Goal: Task Accomplishment & Management: Manage account settings

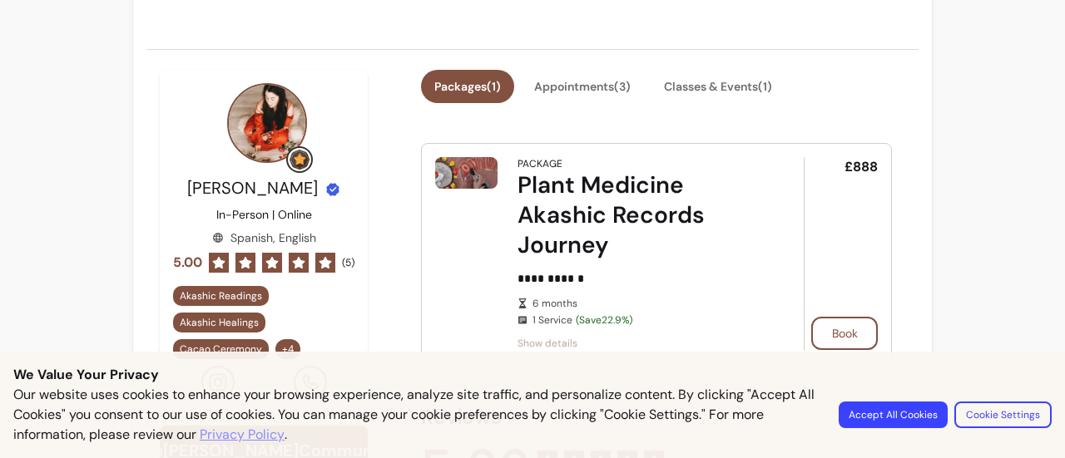
scroll to position [329, 0]
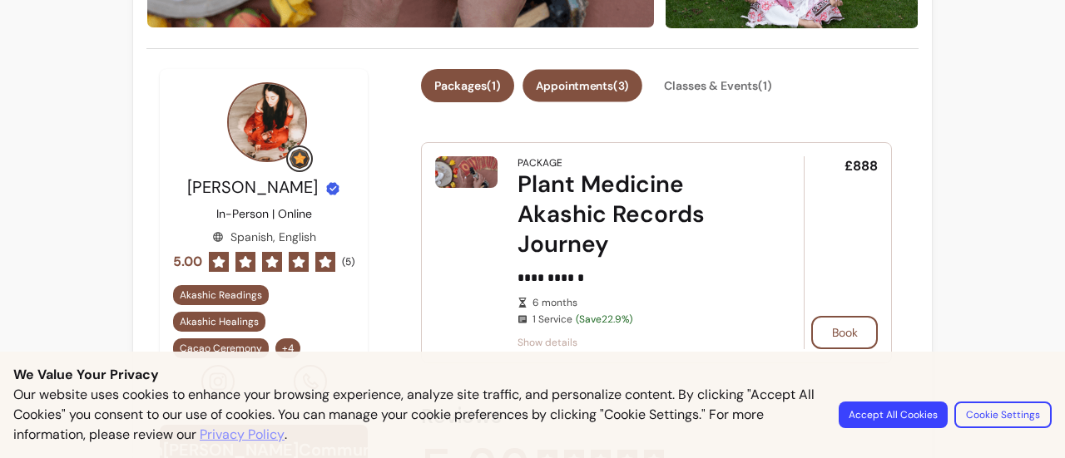
click at [619, 87] on button "Appointments ( 3 )" at bounding box center [582, 86] width 120 height 32
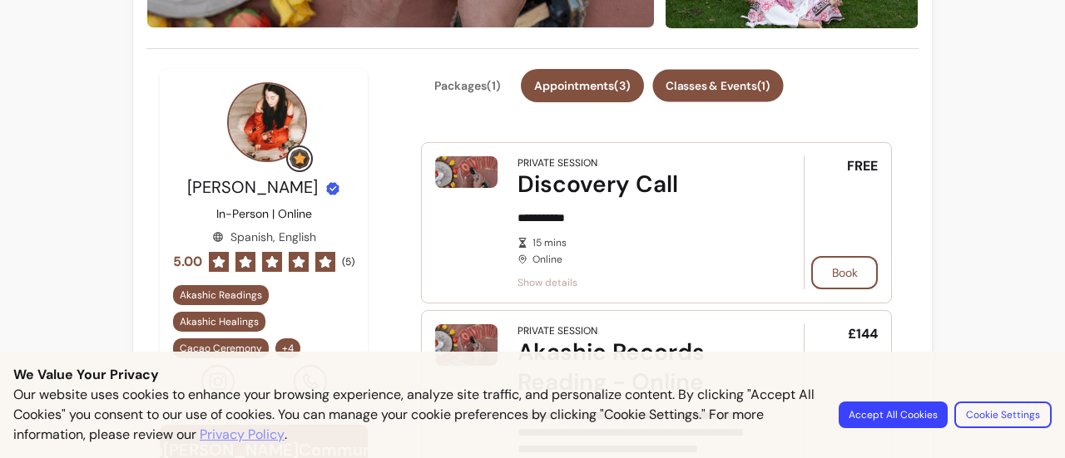
click at [737, 89] on button "Classes & Events ( 1 )" at bounding box center [717, 86] width 131 height 32
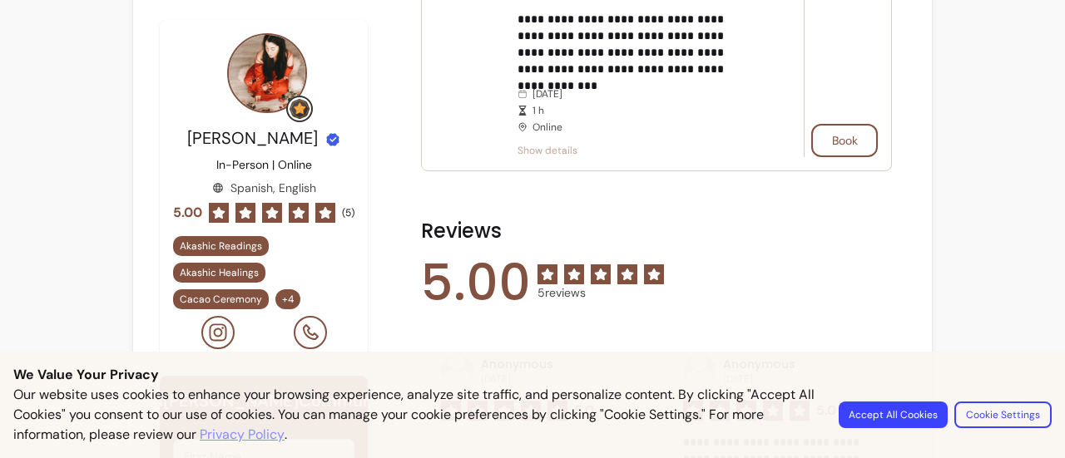
scroll to position [0, 0]
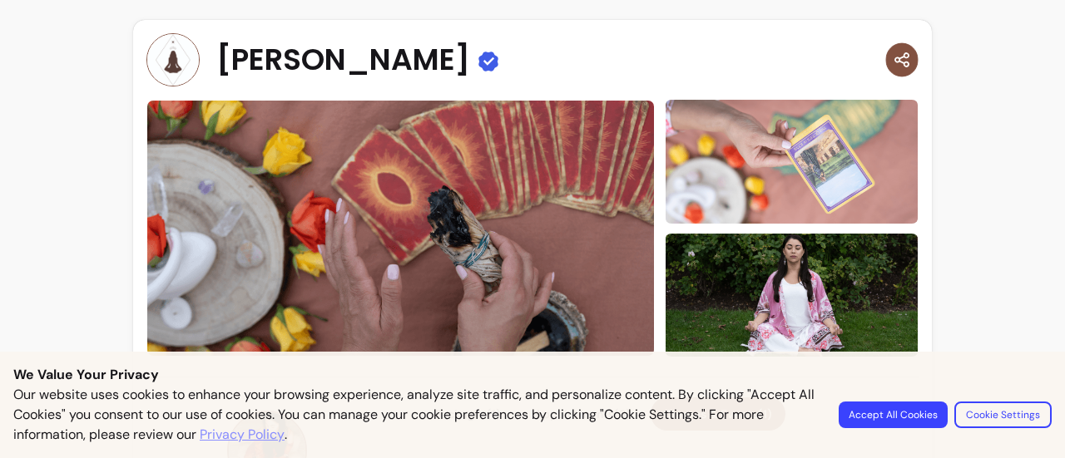
click at [892, 54] on icon "button" at bounding box center [900, 59] width 17 height 19
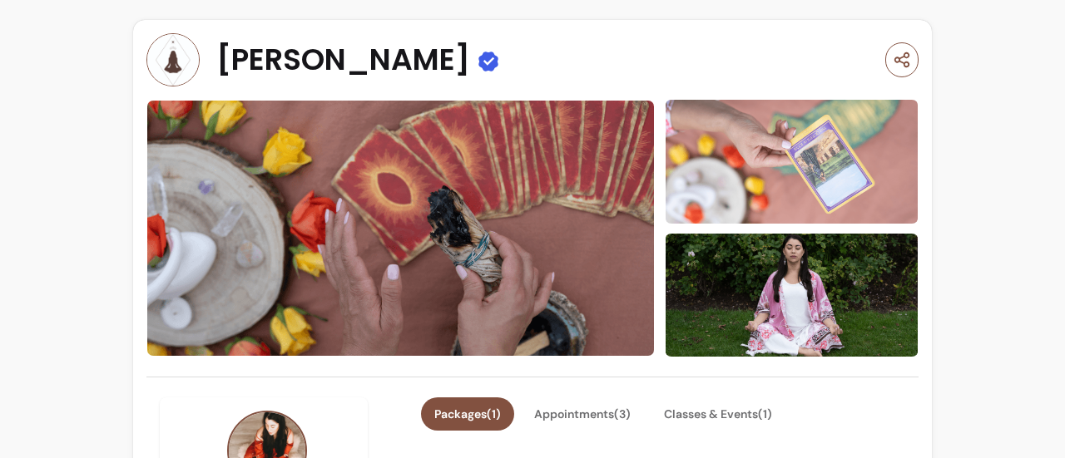
click at [161, 64] on img at bounding box center [172, 59] width 53 height 53
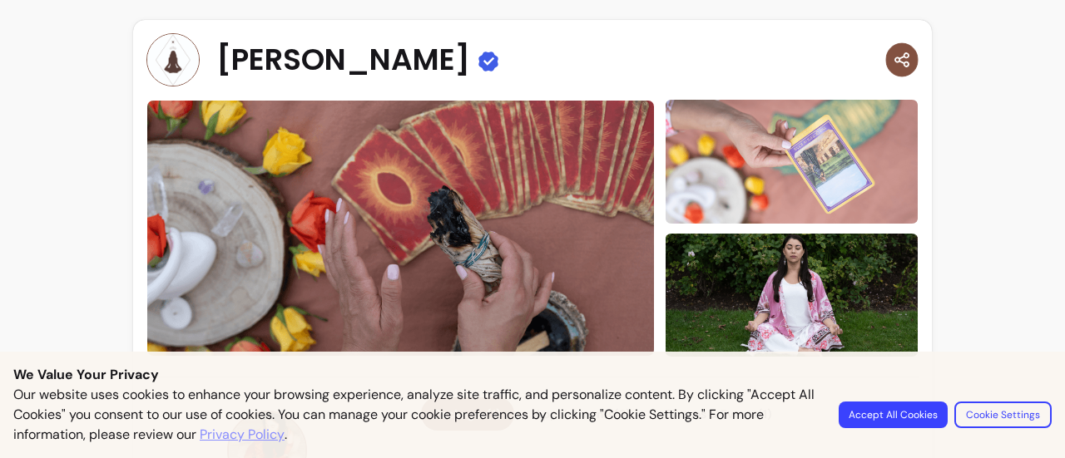
click at [888, 59] on icon "button" at bounding box center [822, 79] width 249 height 54
click at [184, 61] on img at bounding box center [172, 59] width 53 height 53
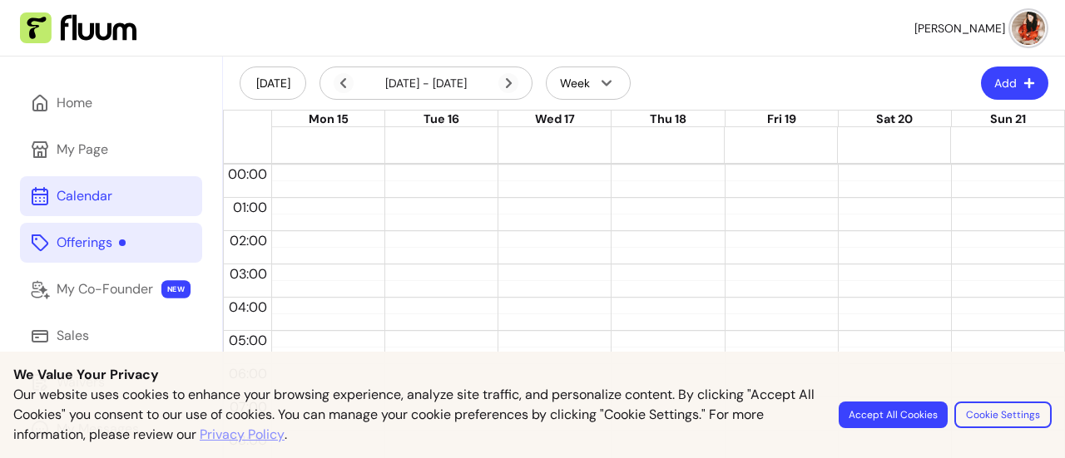
click at [89, 240] on div "Offerings" at bounding box center [91, 243] width 69 height 20
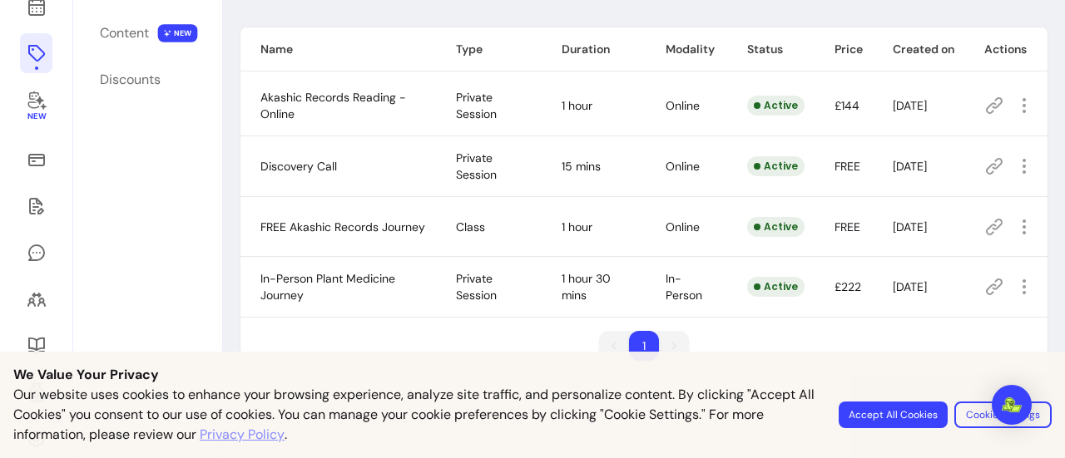
scroll to position [195, 0]
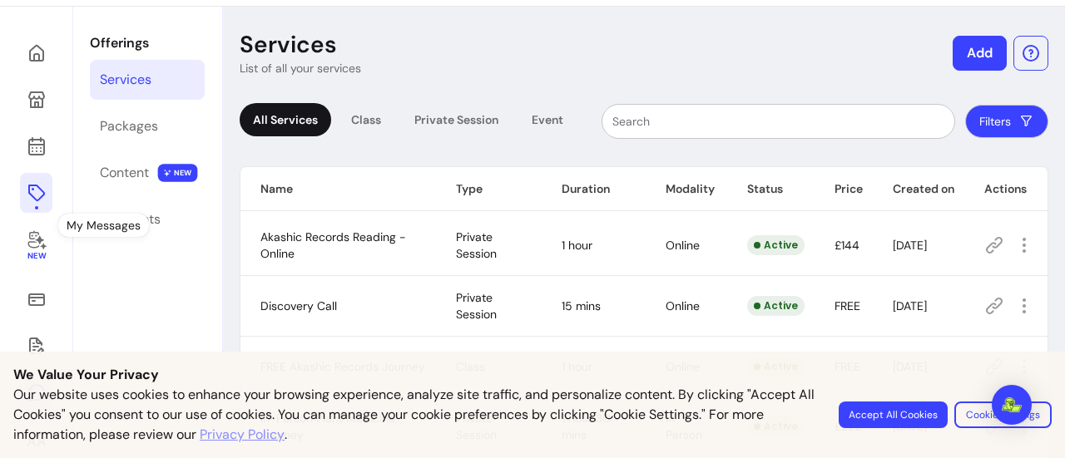
scroll to position [47, 0]
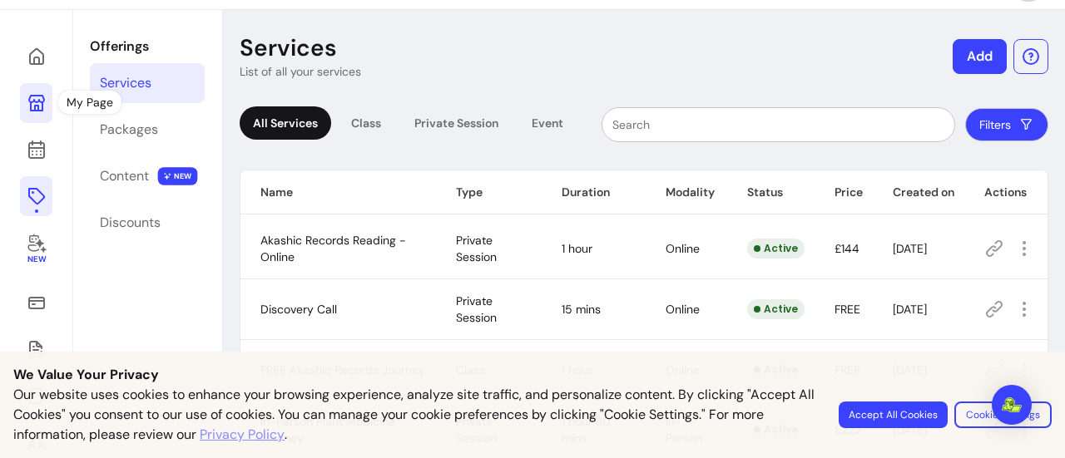
click at [37, 113] on link at bounding box center [36, 103] width 32 height 40
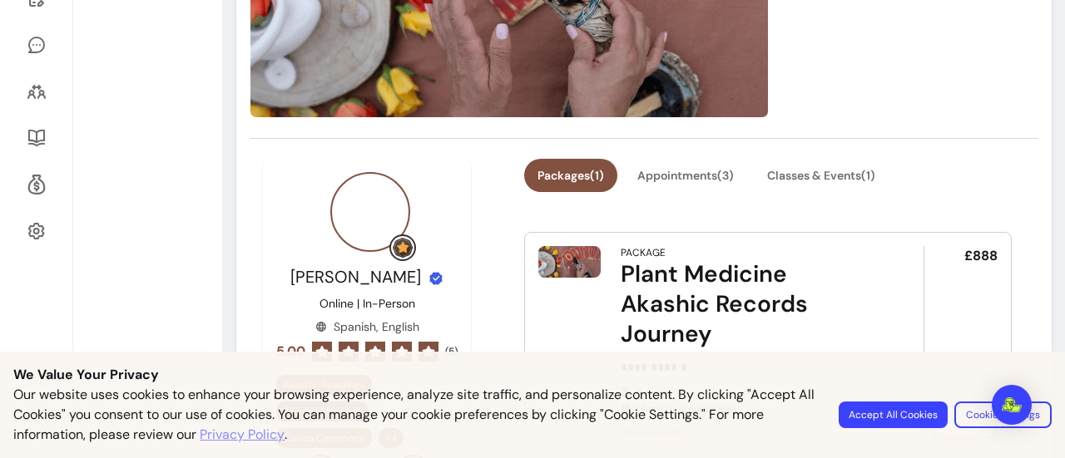
scroll to position [398, 0]
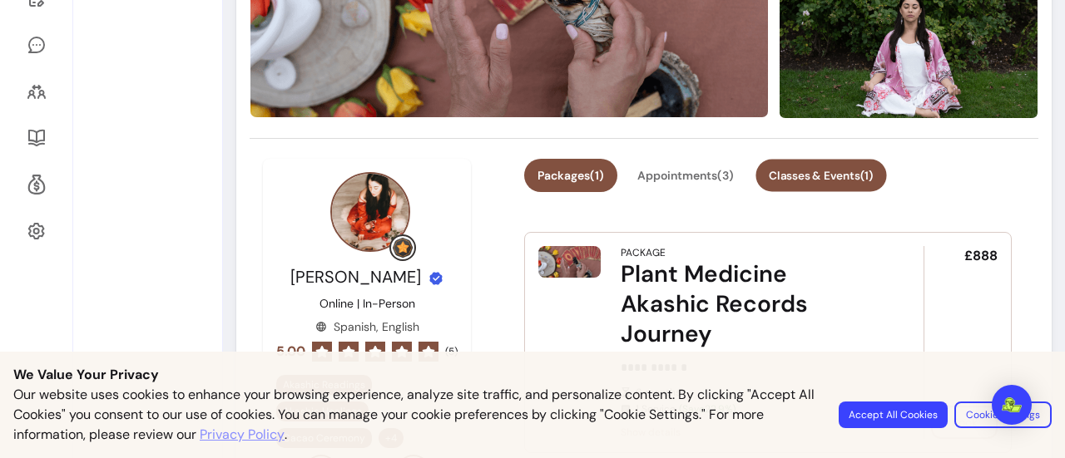
click at [810, 178] on button "Classes & Events ( 1 )" at bounding box center [820, 176] width 131 height 32
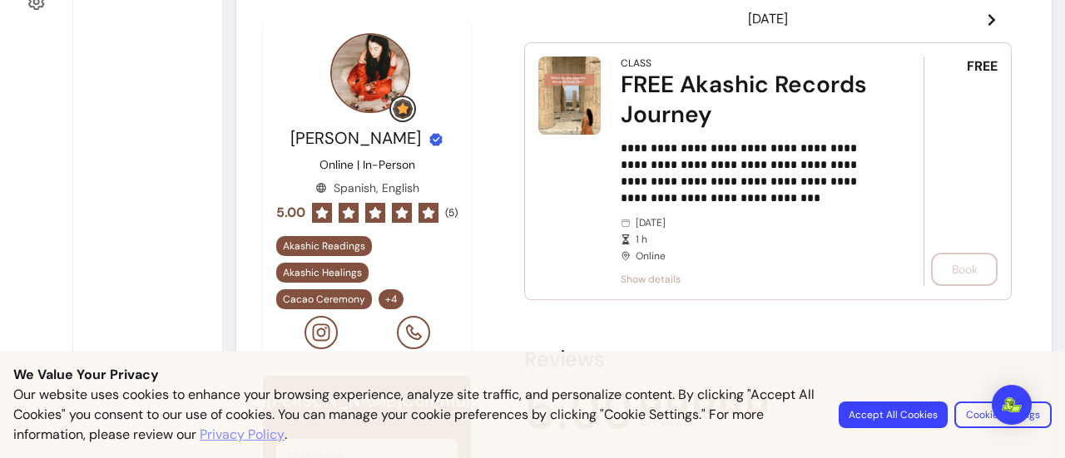
scroll to position [625, 0]
click at [643, 277] on span "Show details" at bounding box center [748, 280] width 256 height 13
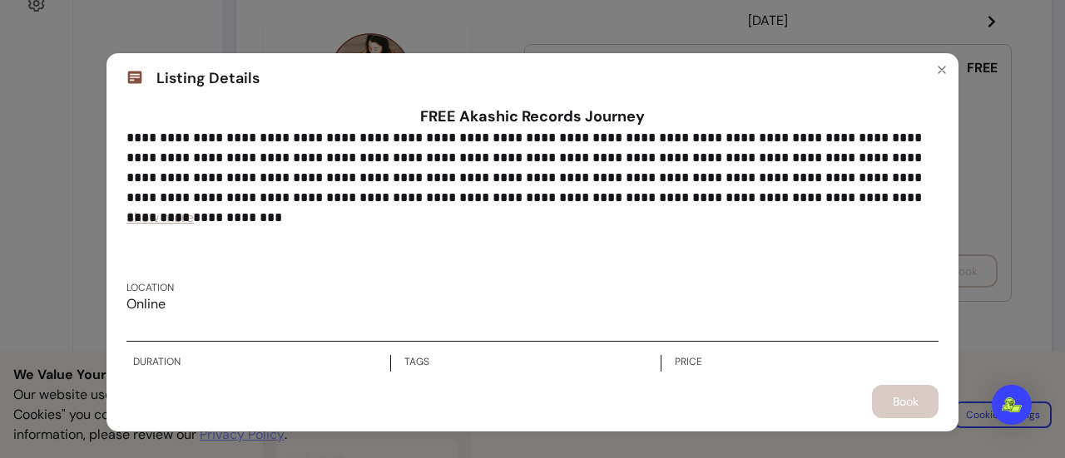
scroll to position [0, 0]
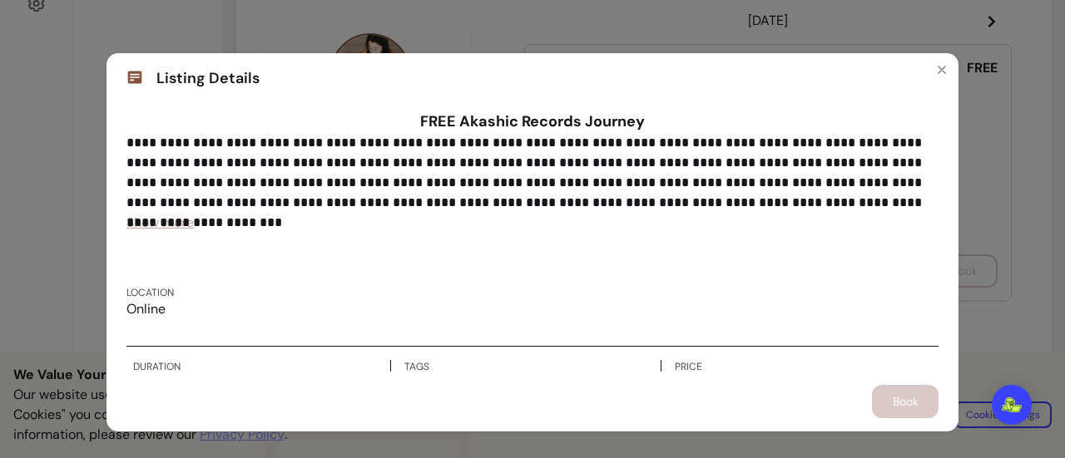
click at [178, 225] on span "Show more" at bounding box center [159, 222] width 67 height 17
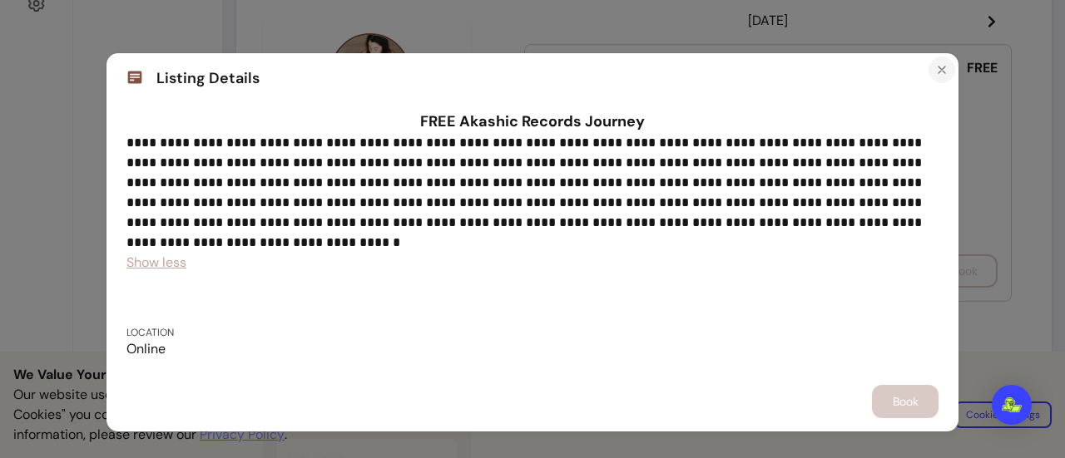
click at [935, 78] on button "Close" at bounding box center [941, 70] width 27 height 27
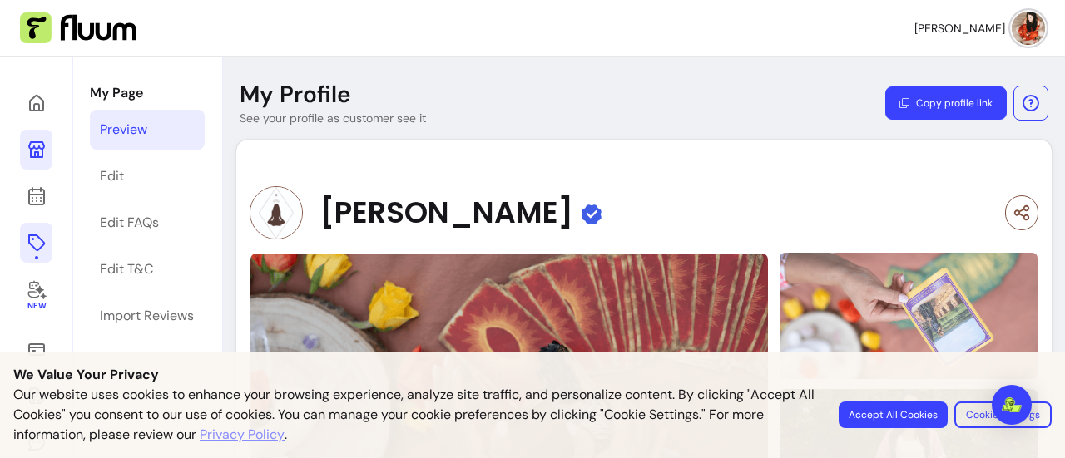
click at [37, 245] on icon at bounding box center [37, 243] width 20 height 20
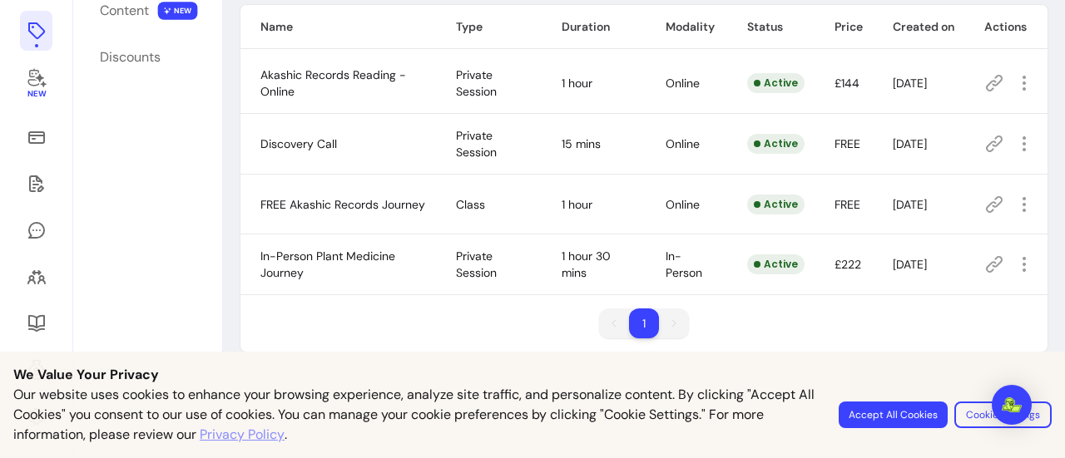
scroll to position [216, 0]
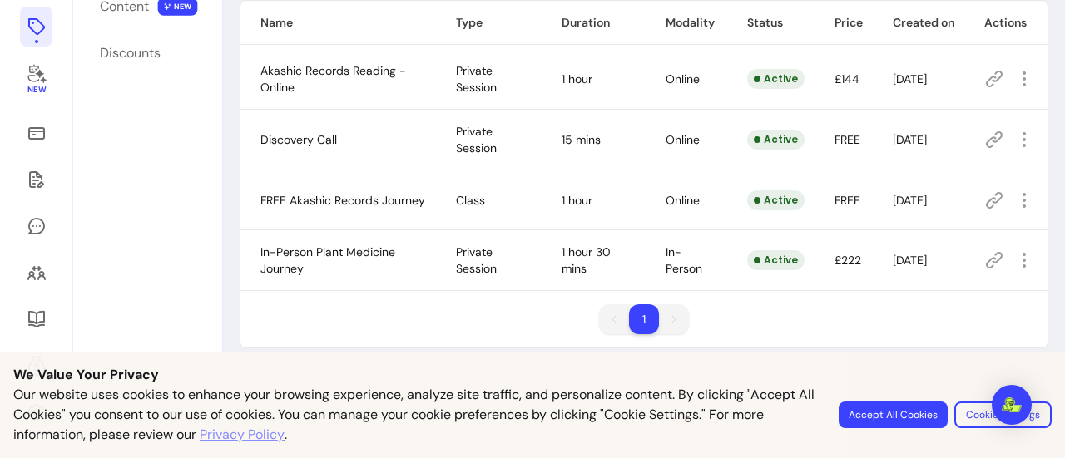
click at [324, 193] on span "FREE Akashic Records Journey" at bounding box center [342, 200] width 165 height 15
click at [1014, 193] on icon "button" at bounding box center [1024, 200] width 20 height 20
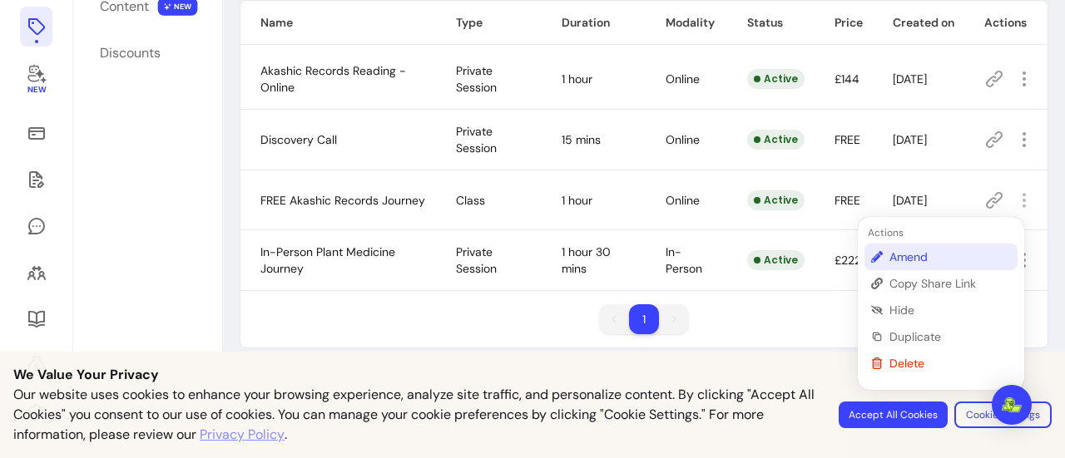
click at [917, 260] on span "Amend" at bounding box center [949, 257] width 121 height 17
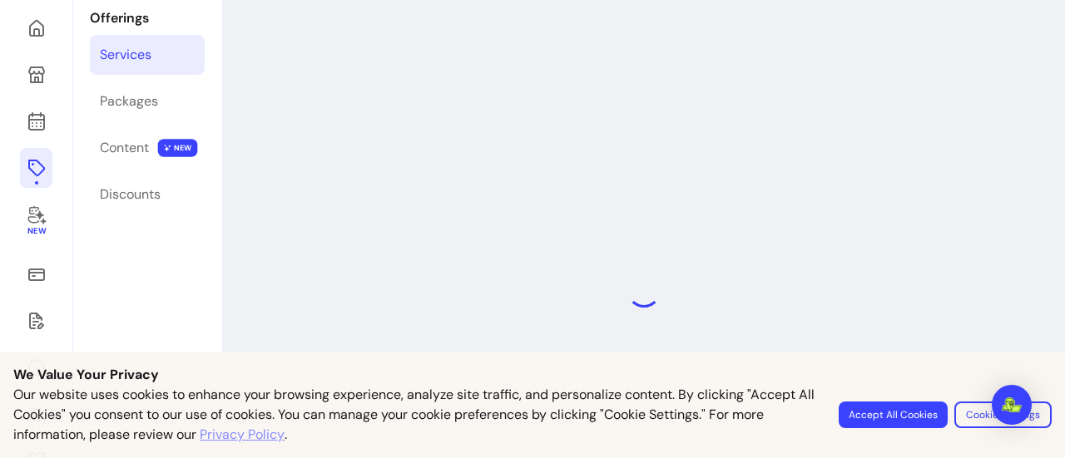
scroll to position [57, 0]
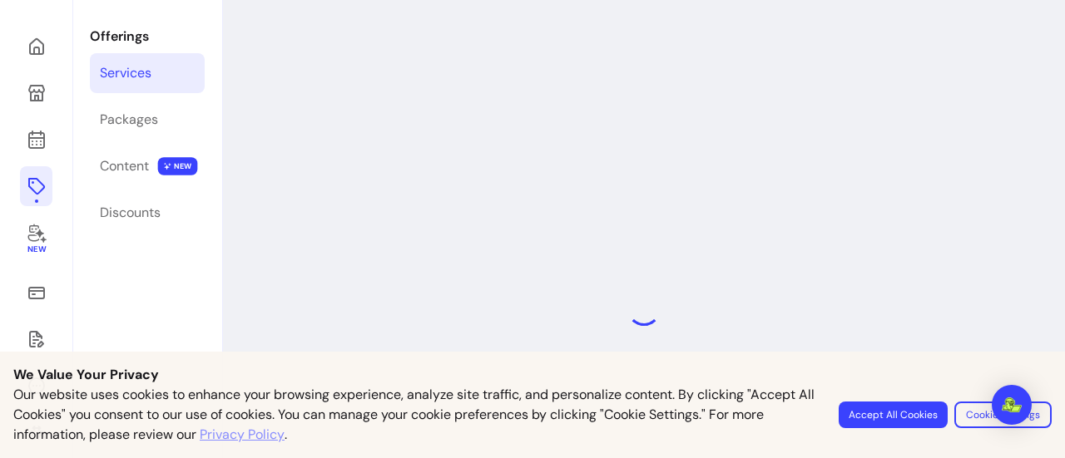
select select "**"
select select "***"
select select "******"
select select "*********"
select select "*****"
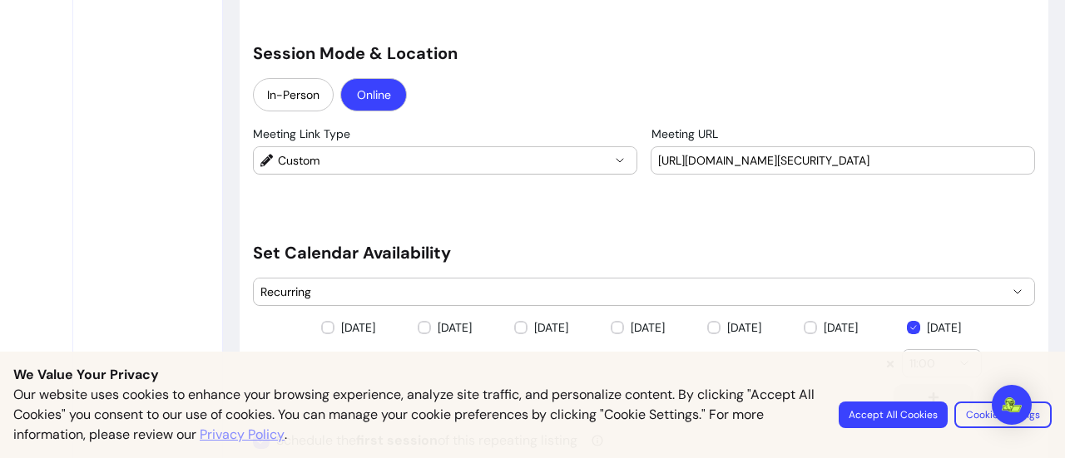
scroll to position [1418, 0]
click at [993, 151] on input "https://us05web.zoom.us/j/87891061397?pwd=9ZaeKvl36Mxtr4B3HhbEhabwiNJMGw.1" at bounding box center [842, 159] width 369 height 17
click at [993, 151] on input "https://us05web.B3HhbEhabwiNJMGw.1" at bounding box center [842, 159] width 369 height 17
type input "h"
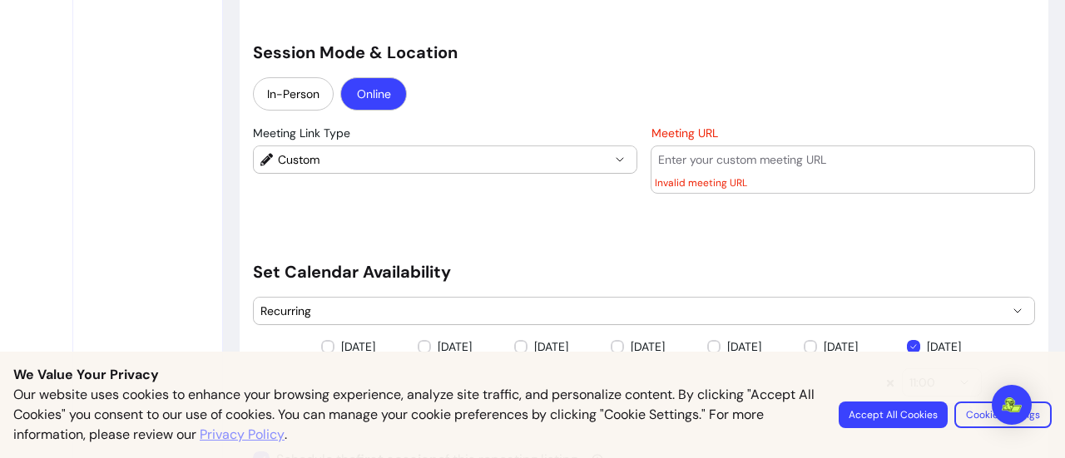
paste input "https://us05web.zoom.us/j/81071748169?pwd=TAiHoLGYEpKRyX52Um1oC08taa63xJ.1"
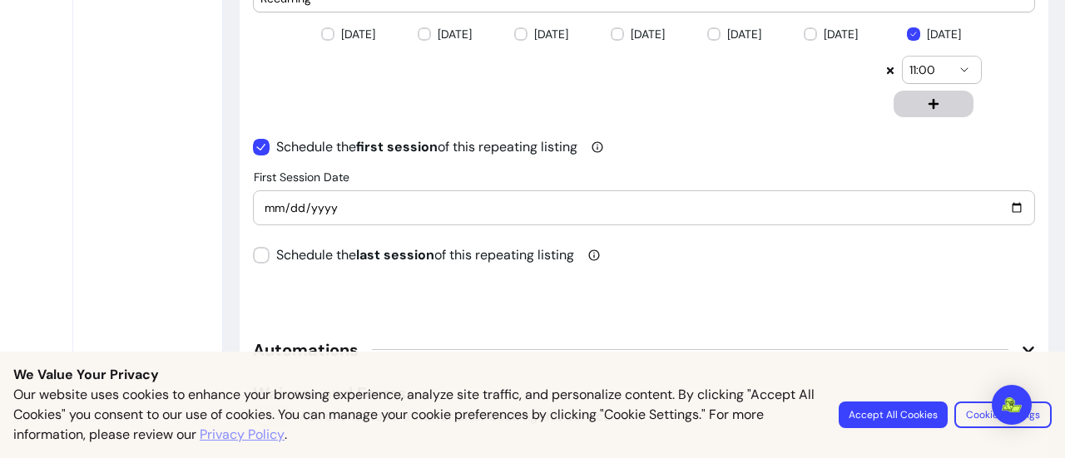
scroll to position [1714, 0]
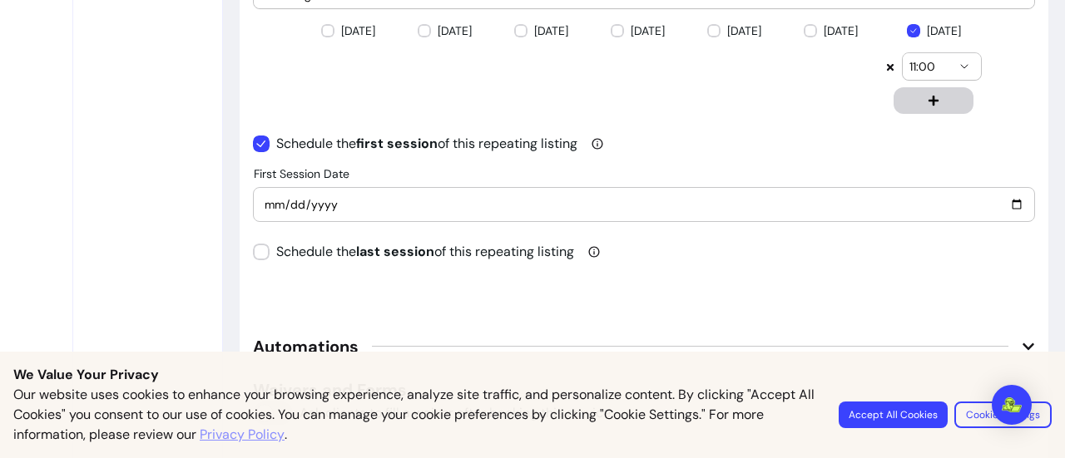
type input "https://us05web.zoom.us/j/81071748169?pwd=TAiHoLGYEpKRyX52Um1oC08taa63xJ.1"
click at [1006, 200] on input "2025-08-10" at bounding box center [644, 204] width 760 height 18
type input "2025-09-21"
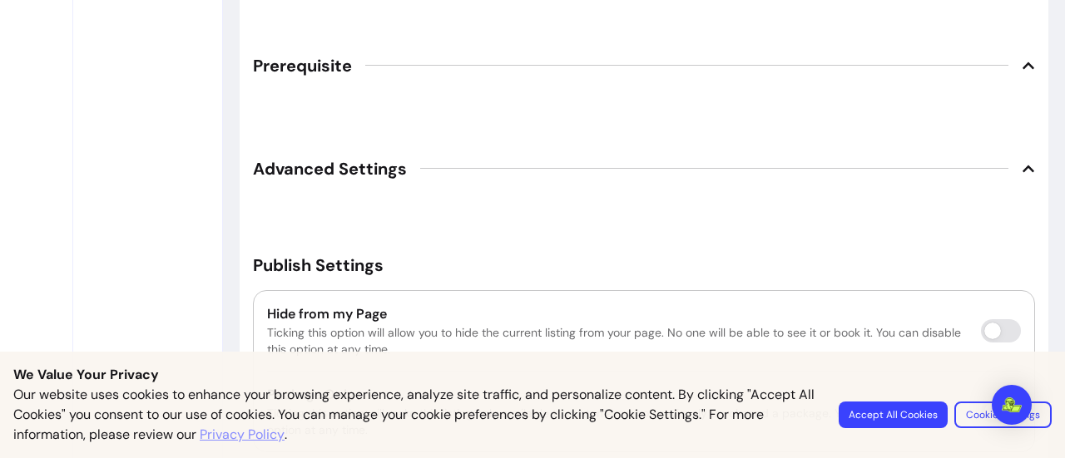
scroll to position [2762, 0]
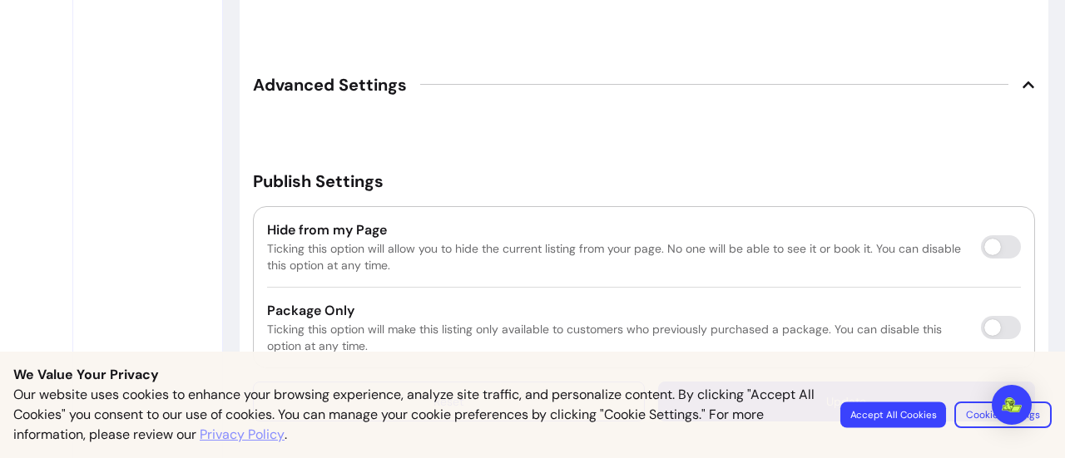
click at [896, 413] on button "Accept All Cookies" at bounding box center [893, 415] width 106 height 26
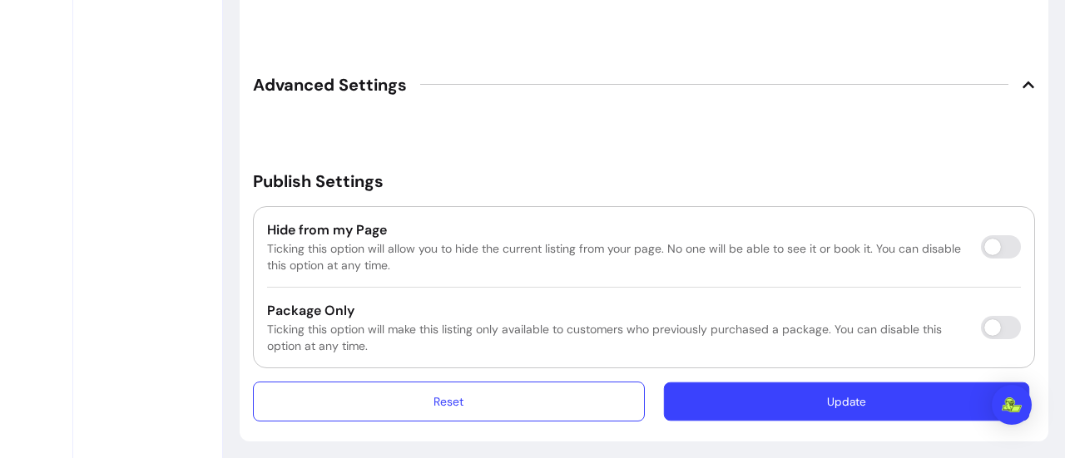
click at [893, 403] on button "Update" at bounding box center [847, 402] width 366 height 39
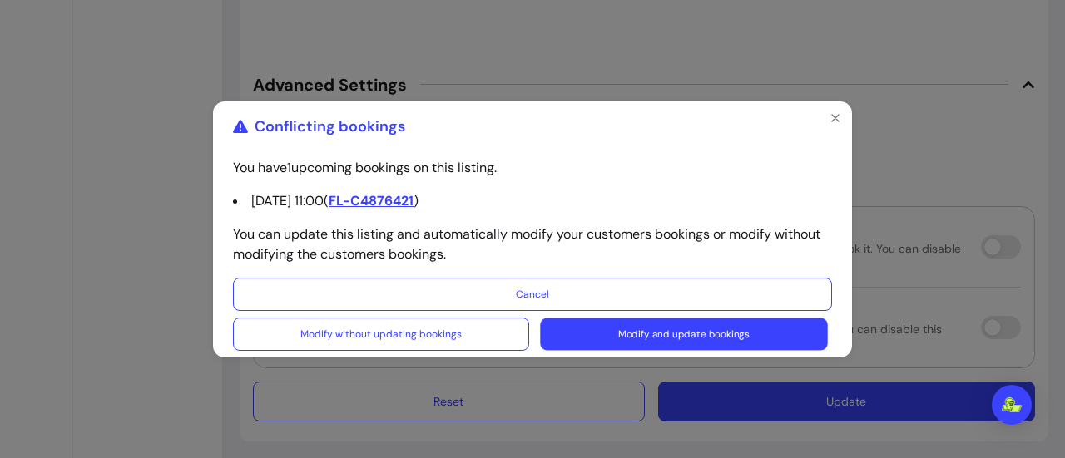
click at [802, 330] on button "Modify and update bookings" at bounding box center [683, 334] width 287 height 32
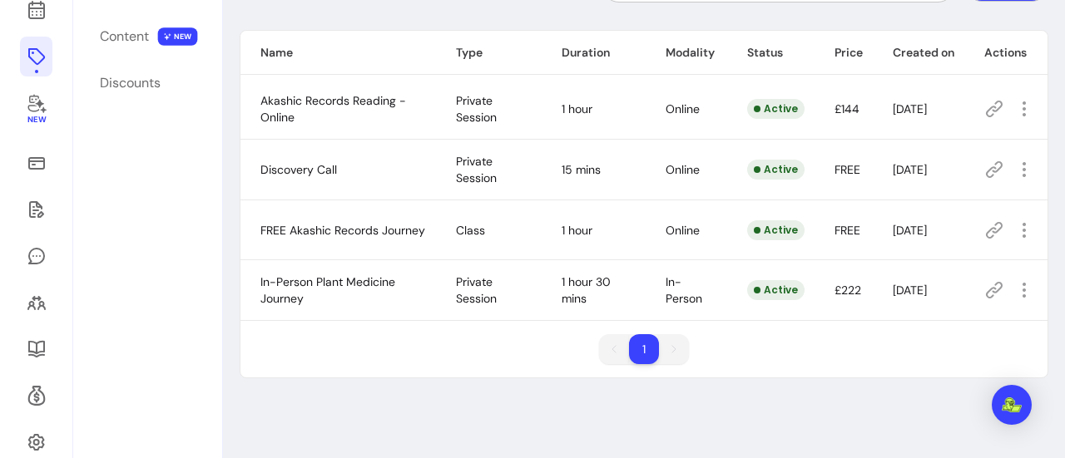
scroll to position [185, 0]
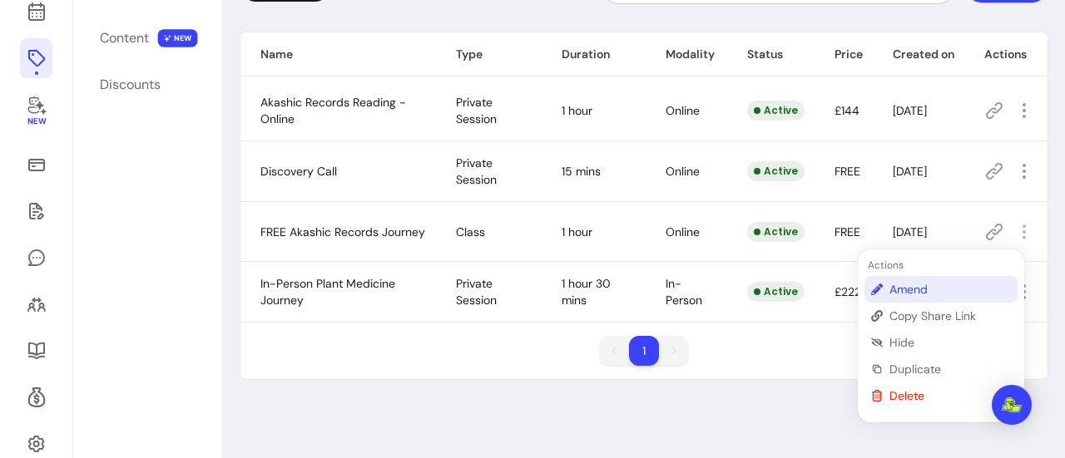
click at [920, 287] on span "Amend" at bounding box center [949, 289] width 121 height 17
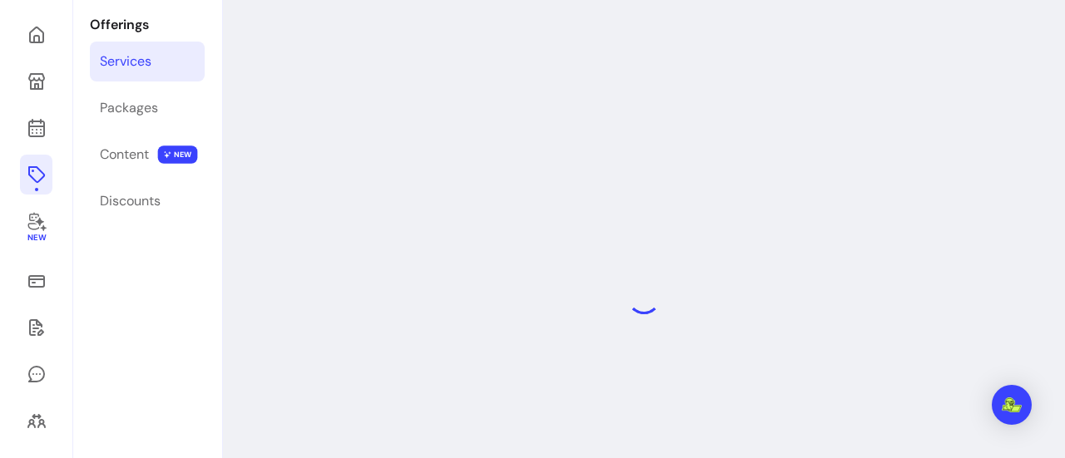
scroll to position [57, 0]
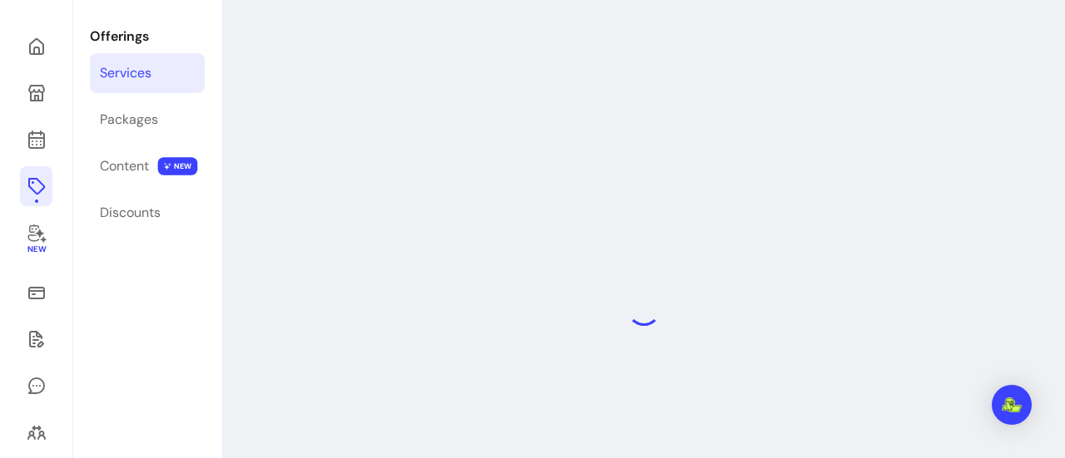
select select "**"
select select "***"
select select "******"
select select "*********"
select select "*****"
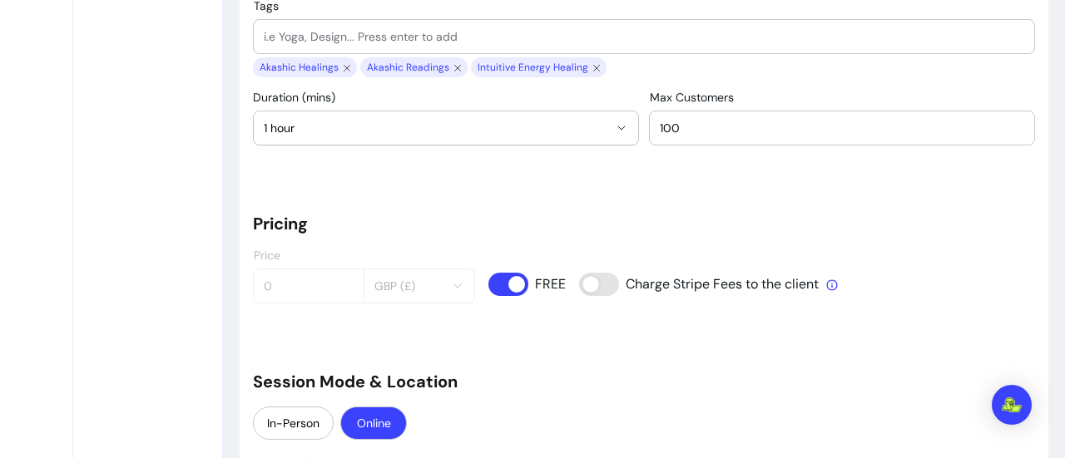
scroll to position [1093, 0]
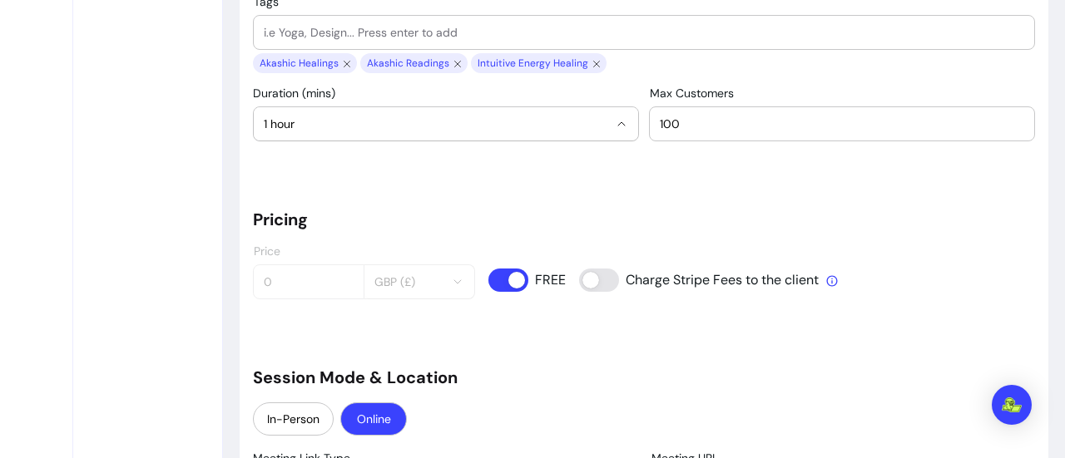
click at [615, 121] on icon "button" at bounding box center [621, 123] width 13 height 13
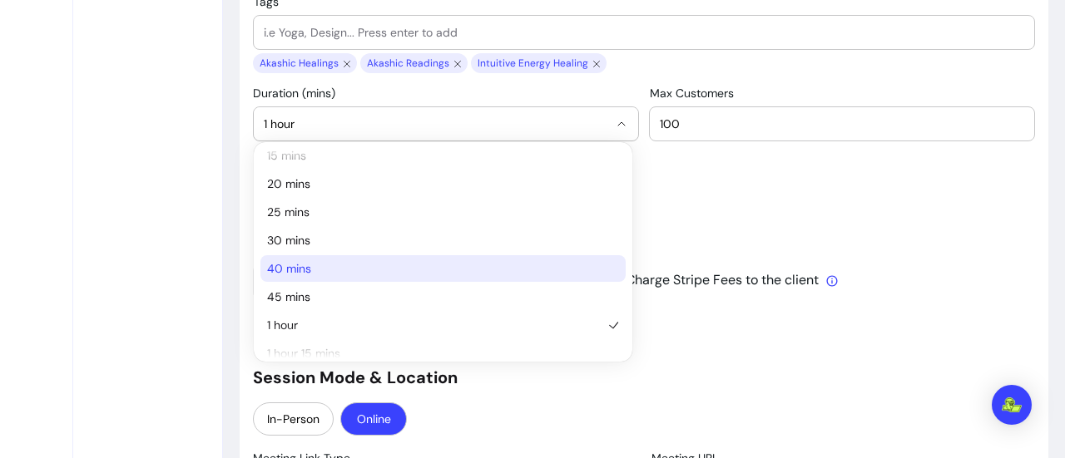
click at [338, 262] on span "40 mins" at bounding box center [434, 268] width 335 height 17
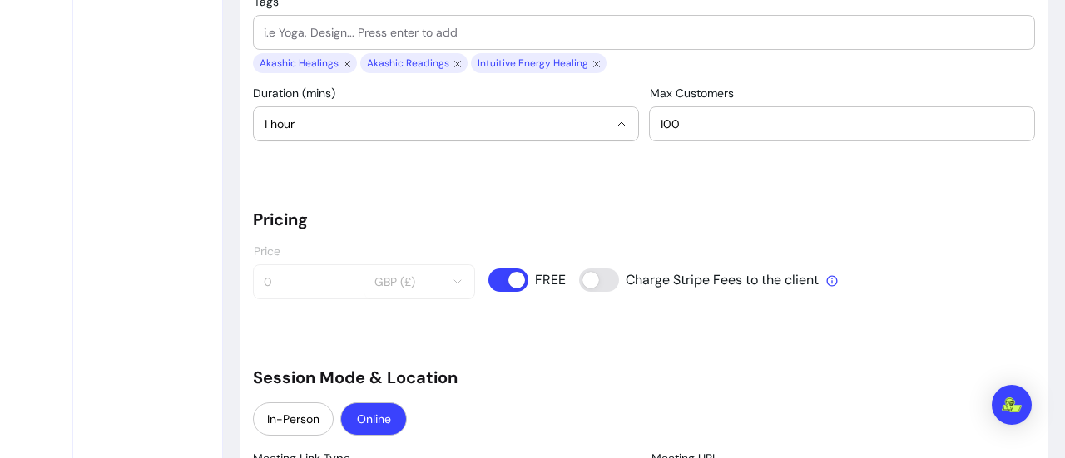
select select "**"
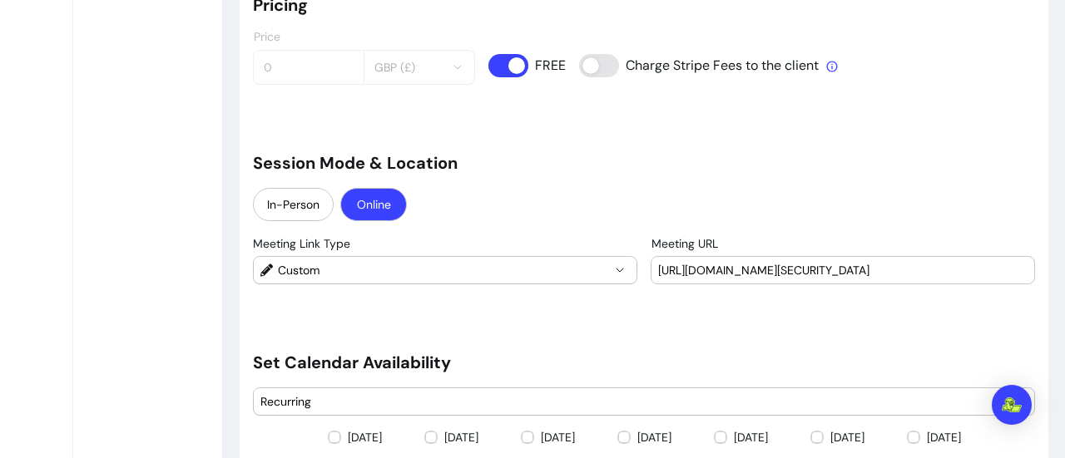
scroll to position [1313, 0]
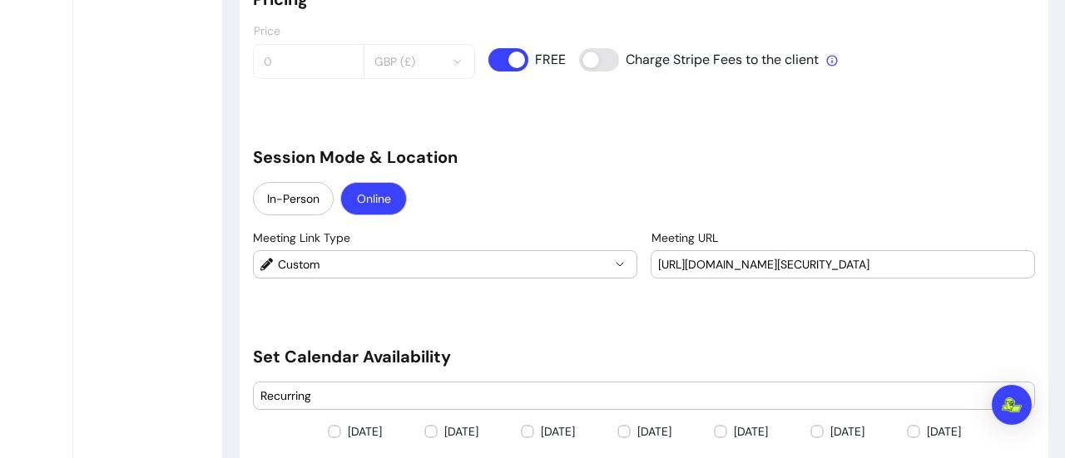
click at [853, 269] on input "https://us05web.zoom.us/j/81071748169?pwd=TAiHoLGYEpKRyX52Um1oC08taa63xJ.1" at bounding box center [842, 264] width 369 height 17
click at [921, 259] on input "h9?pwd=TAiHoLGYEpKRyX52Um1oC08taa63xJ.1" at bounding box center [842, 264] width 369 height 17
type input "h"
paste input "https://us05web.zoom.us/j/81071748169?pwd=TAiHoLGYEpKRyX52Um1oC08taa63xJ.1"
type input "https://us05web.zoom.us/j/81071748169?pwd=TAiHoLGYEpKRyX52Um1oC08taa63xJ.1"
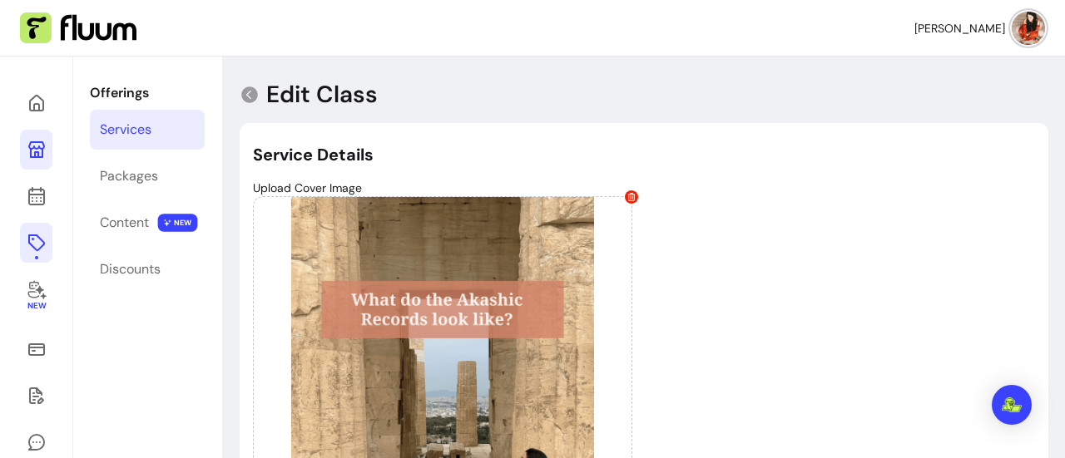
scroll to position [0, 0]
click at [42, 146] on icon at bounding box center [37, 150] width 20 height 20
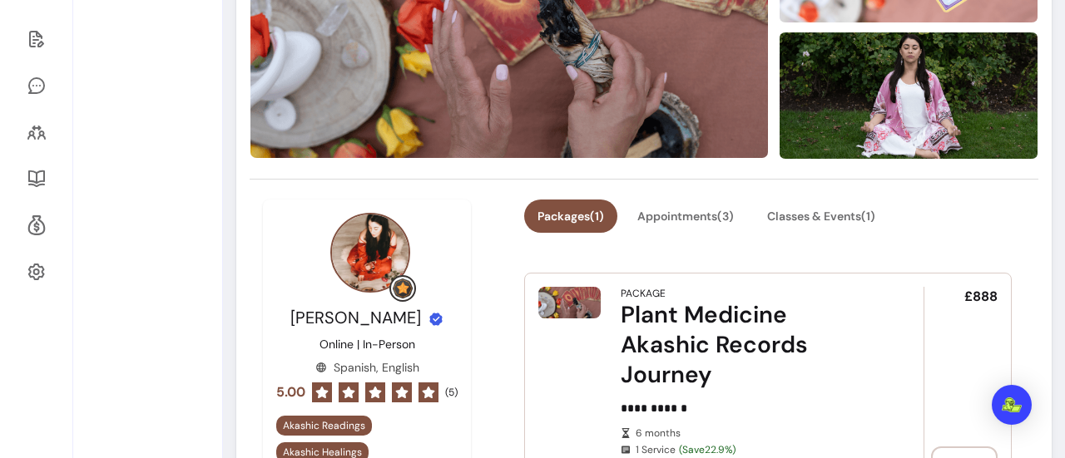
scroll to position [326, 0]
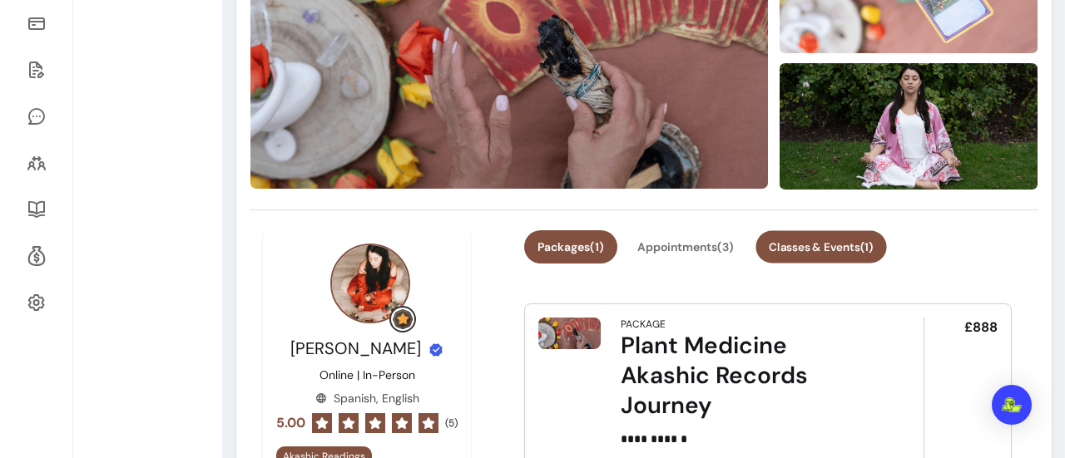
click at [860, 257] on button "Classes & Events ( 1 )" at bounding box center [820, 247] width 131 height 32
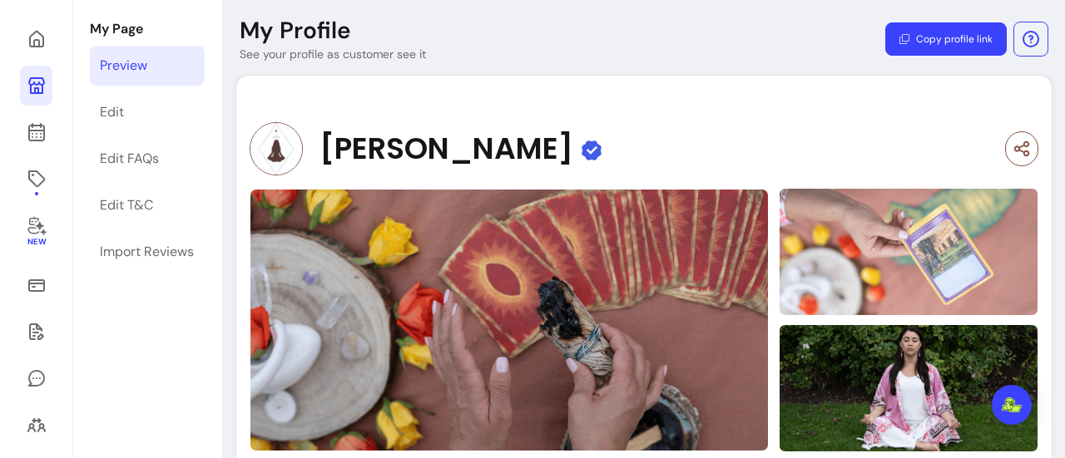
scroll to position [0, 0]
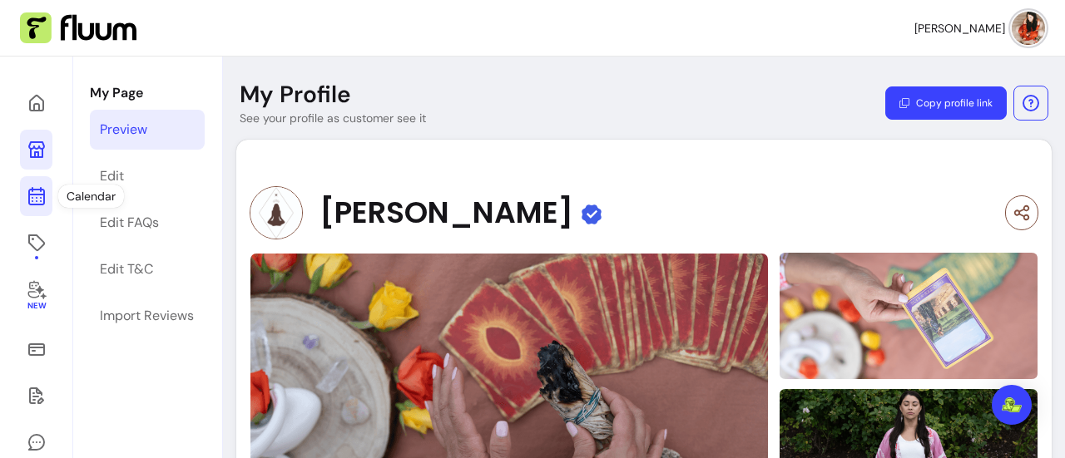
click at [33, 190] on icon at bounding box center [36, 130] width 282 height 237
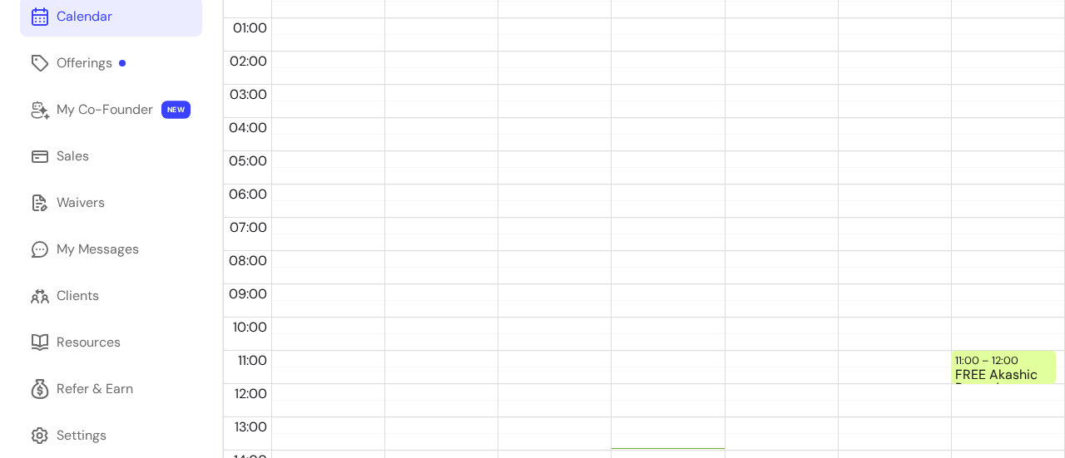
scroll to position [181, 0]
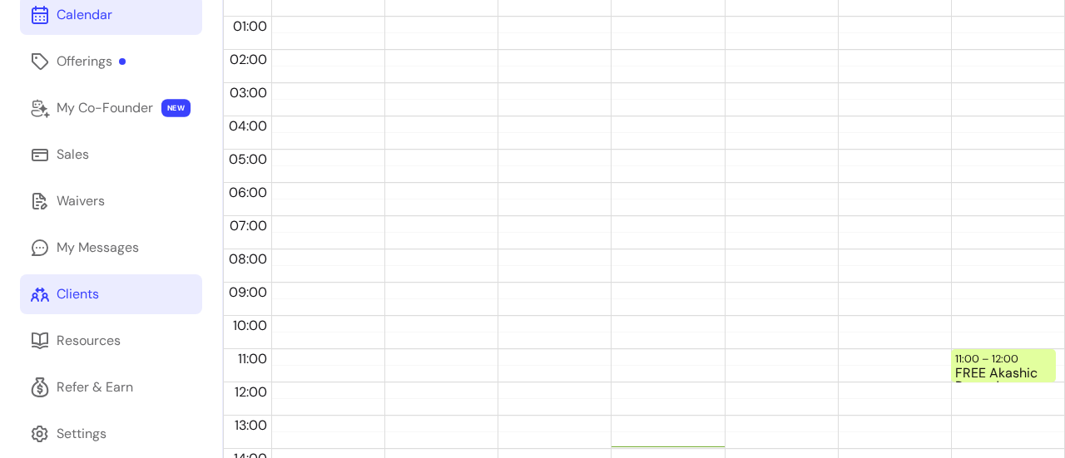
click at [77, 288] on div "Clients" at bounding box center [78, 294] width 42 height 20
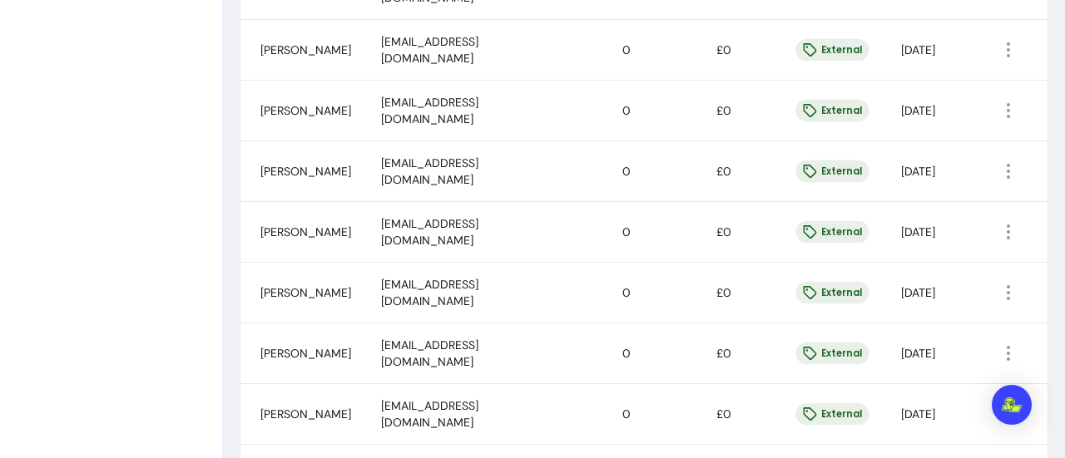
scroll to position [1075, 0]
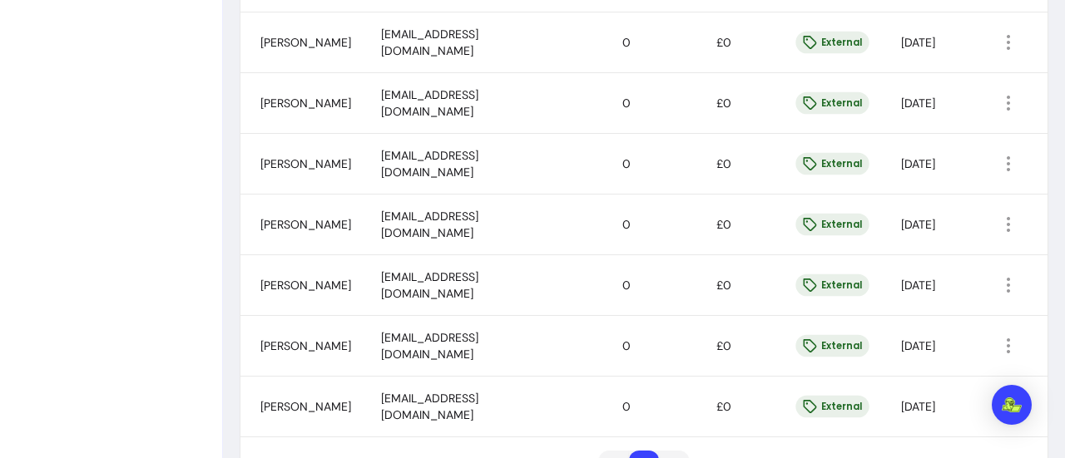
click at [660, 451] on ul "1 1" at bounding box center [644, 466] width 90 height 30
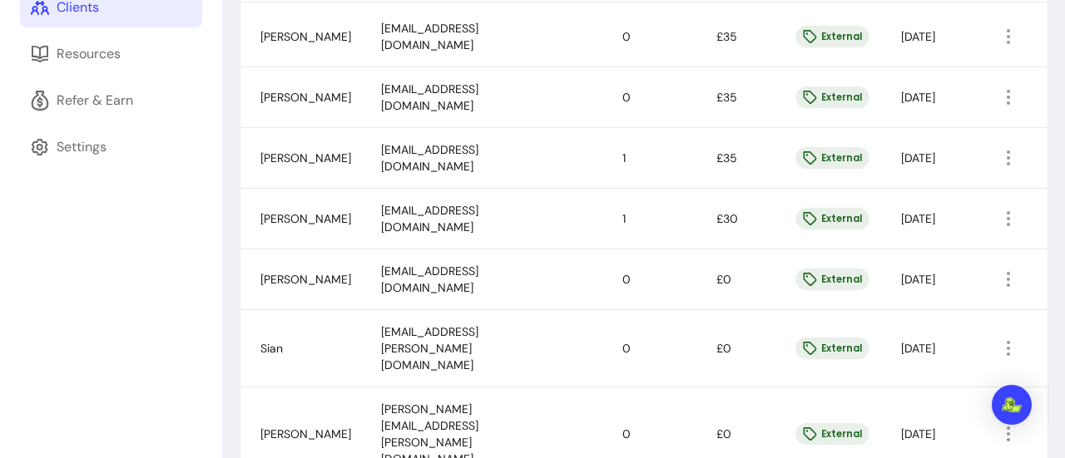
scroll to position [0, 0]
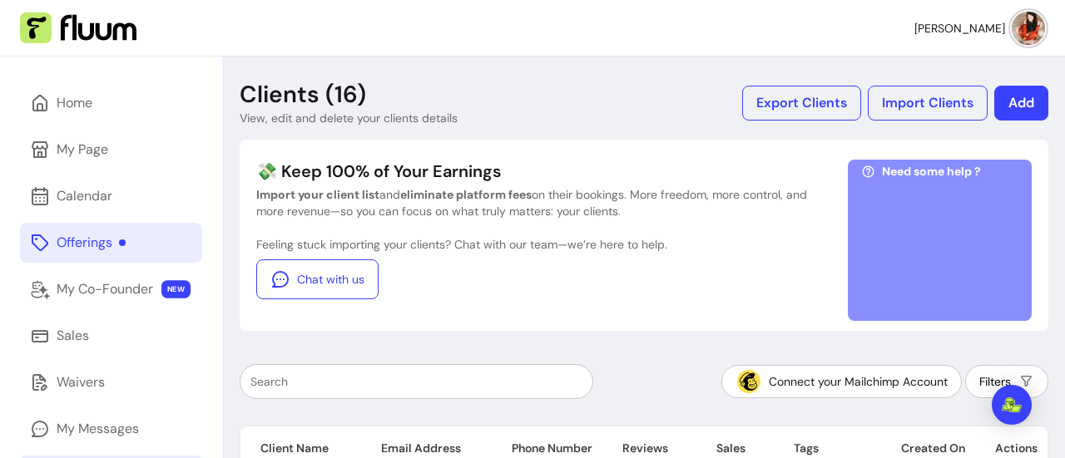
click at [103, 244] on div "Offerings" at bounding box center [91, 243] width 69 height 20
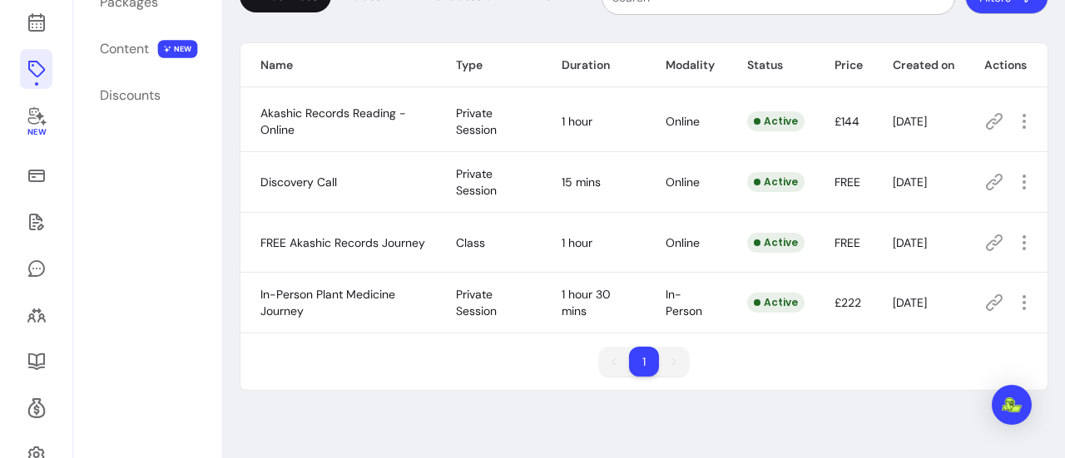
scroll to position [215, 0]
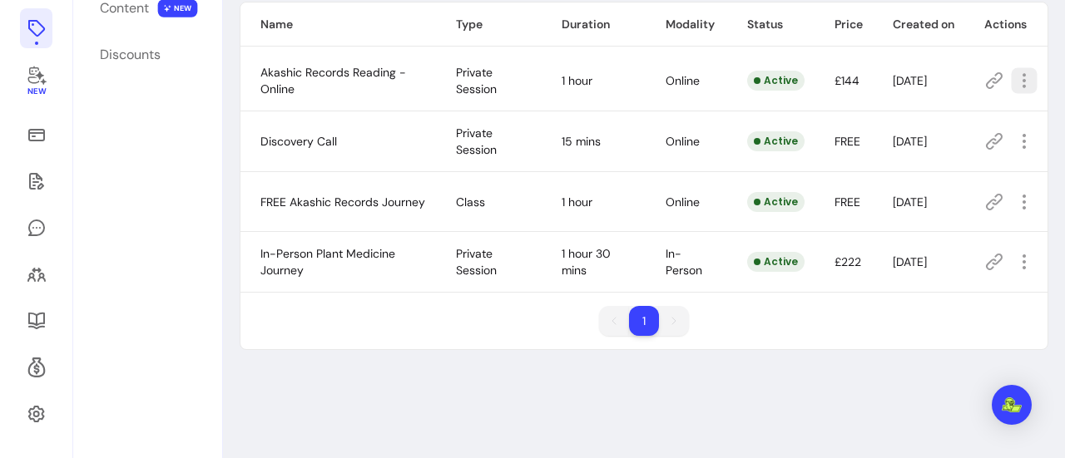
click at [1014, 77] on icon "button" at bounding box center [1023, 80] width 19 height 19
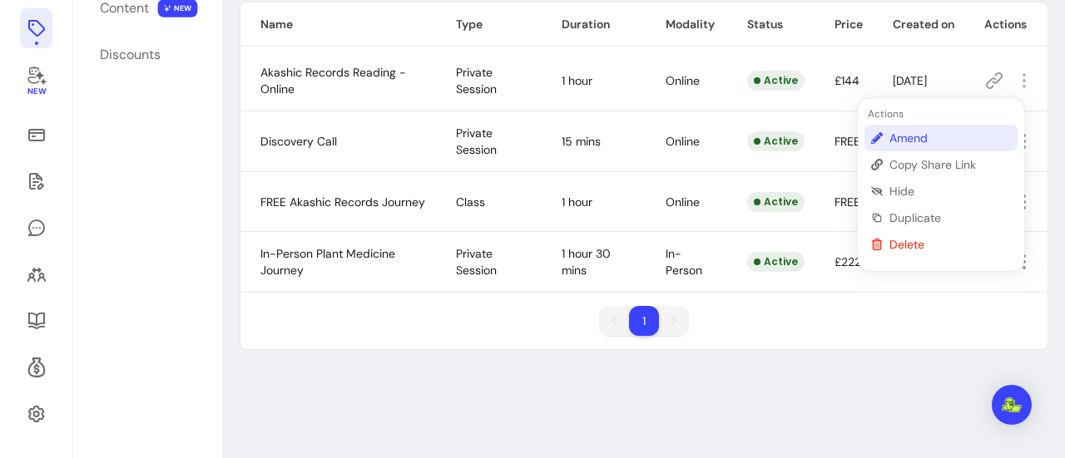
click at [903, 136] on span "Amend" at bounding box center [949, 138] width 121 height 17
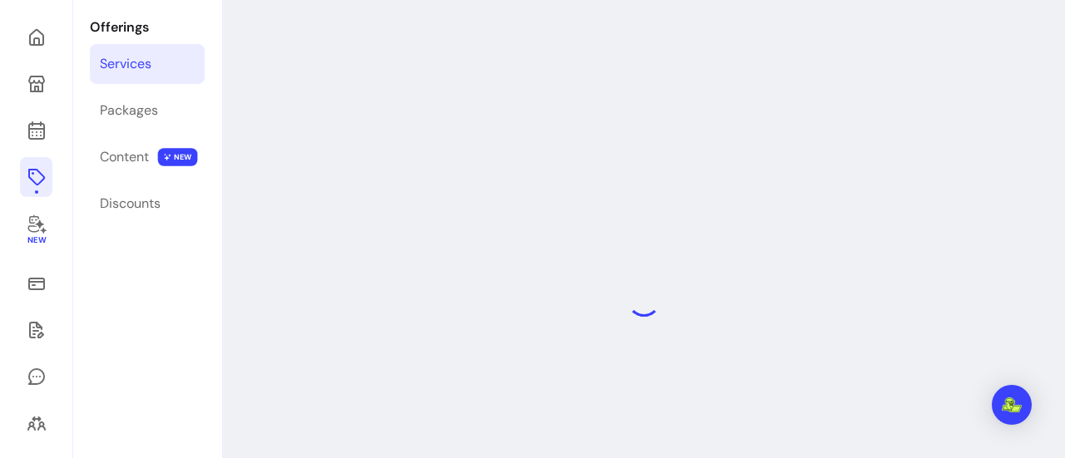
scroll to position [57, 0]
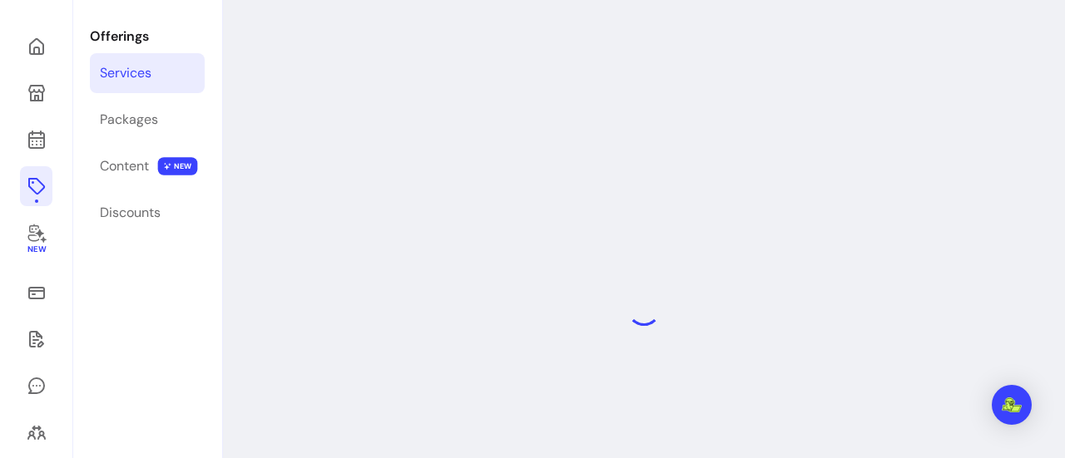
select select "**"
select select "***"
select select "******"
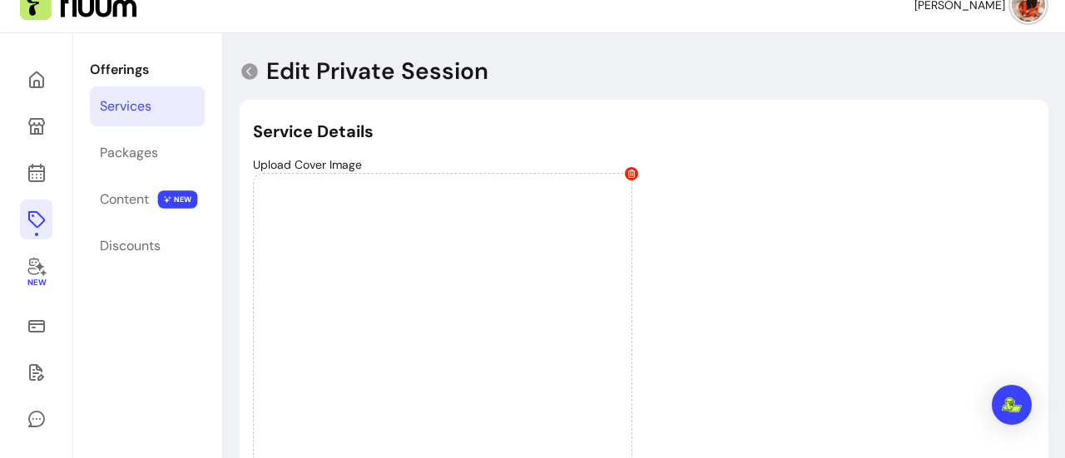
scroll to position [0, 0]
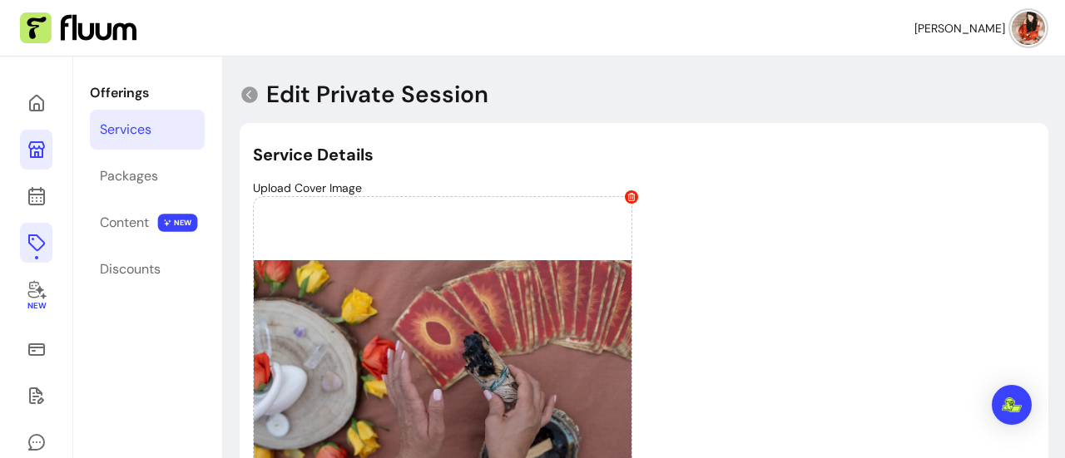
click at [35, 149] on icon at bounding box center [36, 149] width 17 height 17
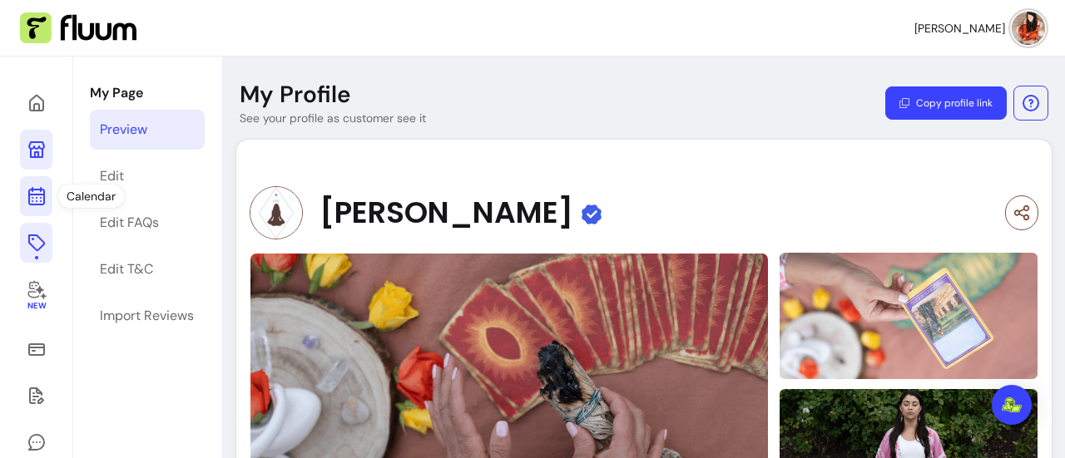
click at [35, 195] on icon at bounding box center [36, 130] width 282 height 237
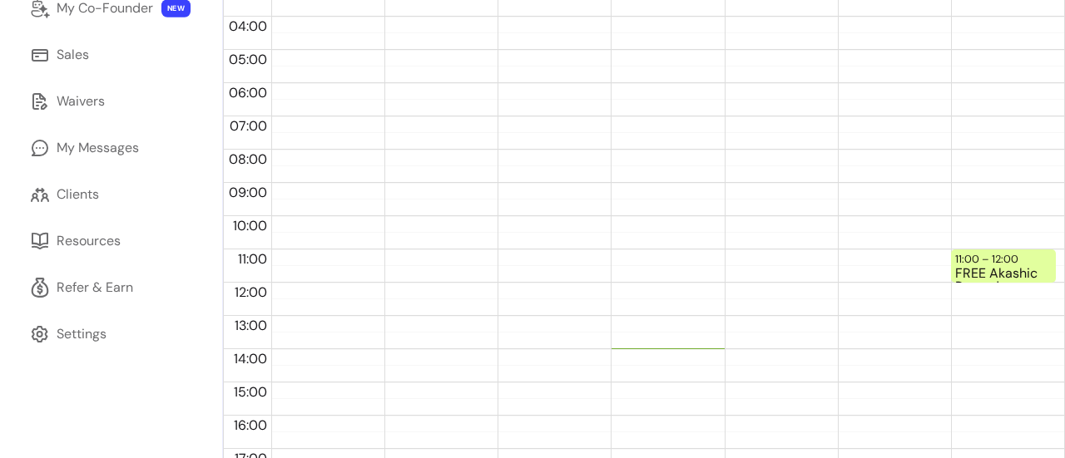
scroll to position [282, 0]
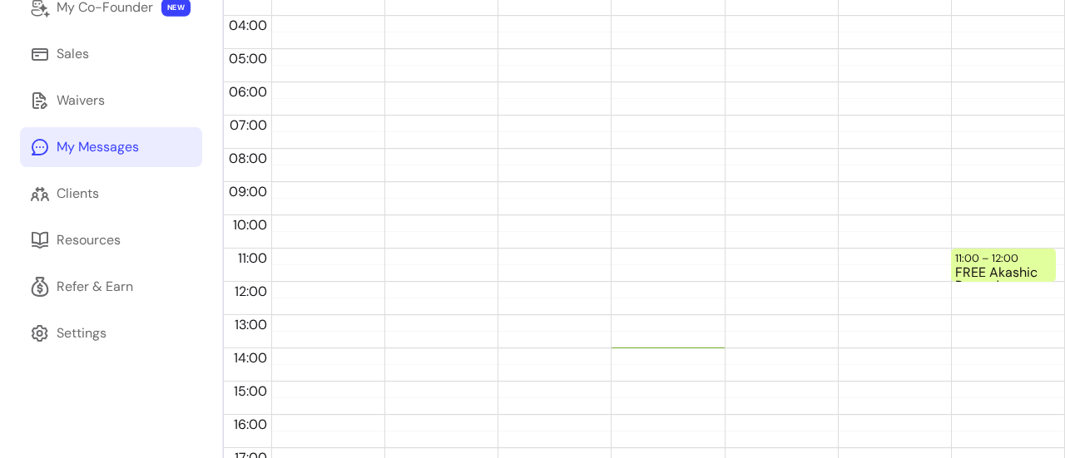
click at [125, 146] on div "My Messages" at bounding box center [98, 147] width 82 height 20
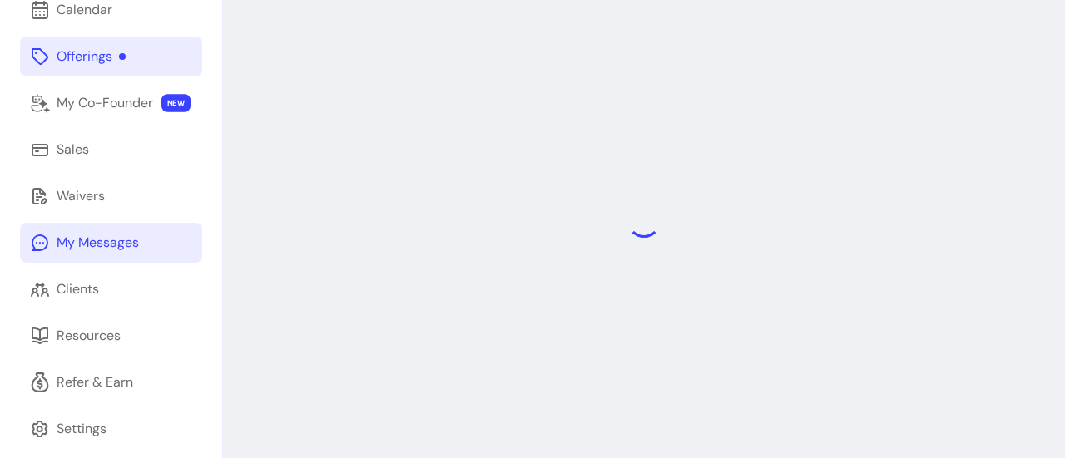
scroll to position [127, 0]
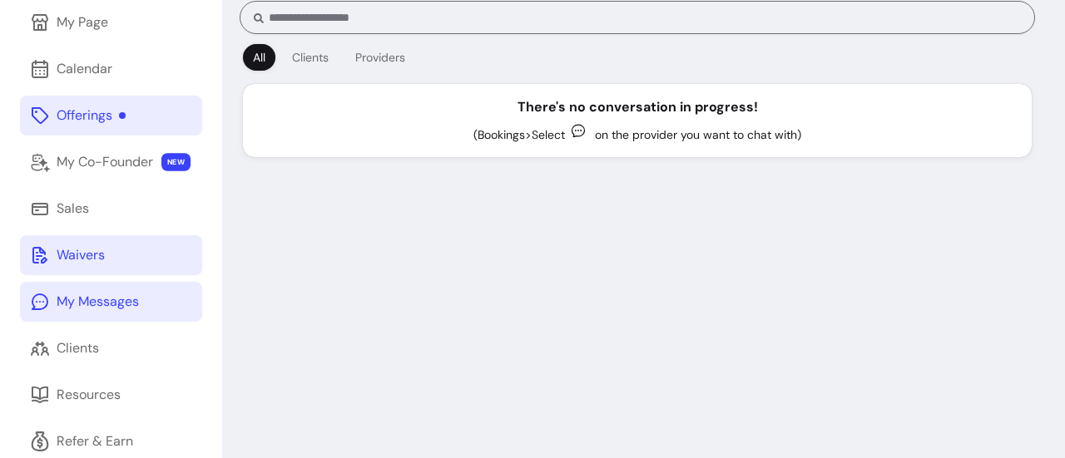
click at [74, 264] on div "Waivers" at bounding box center [81, 255] width 48 height 20
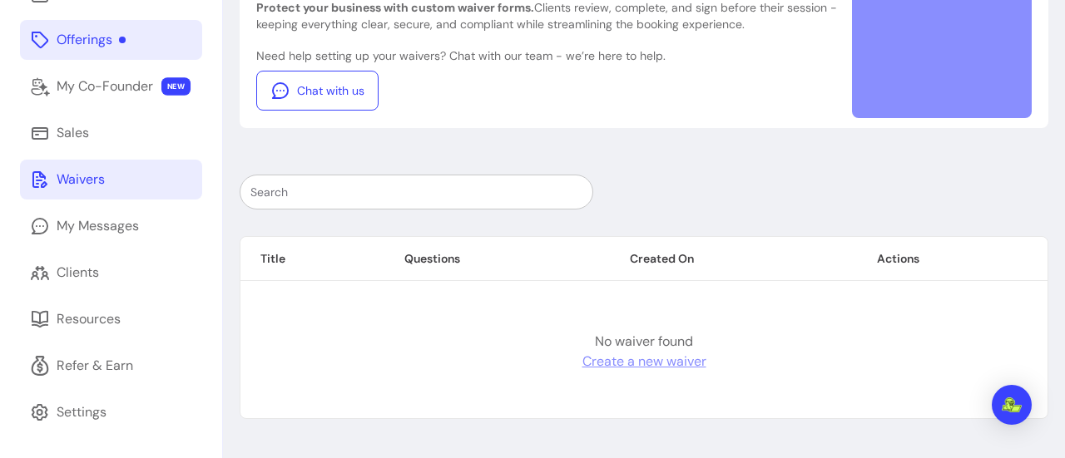
scroll to position [126, 0]
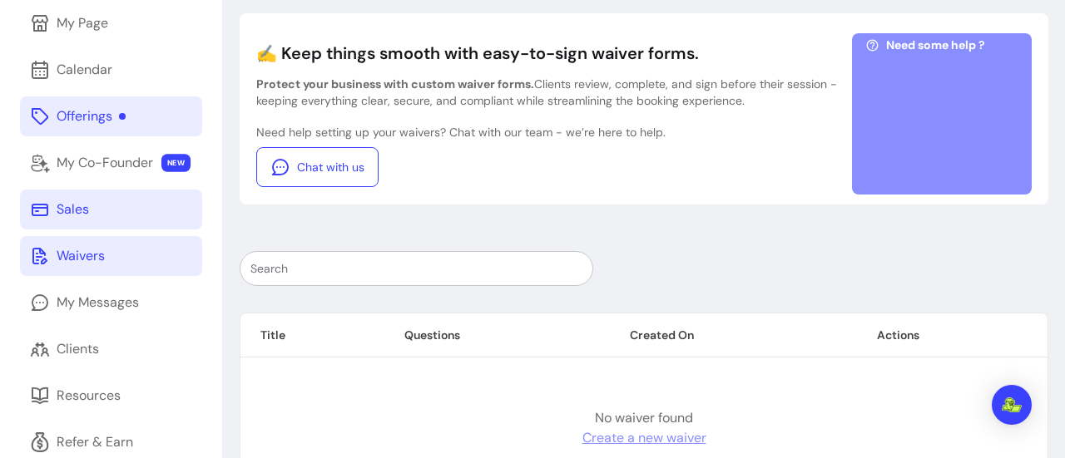
click at [72, 219] on div "Sales" at bounding box center [73, 210] width 32 height 20
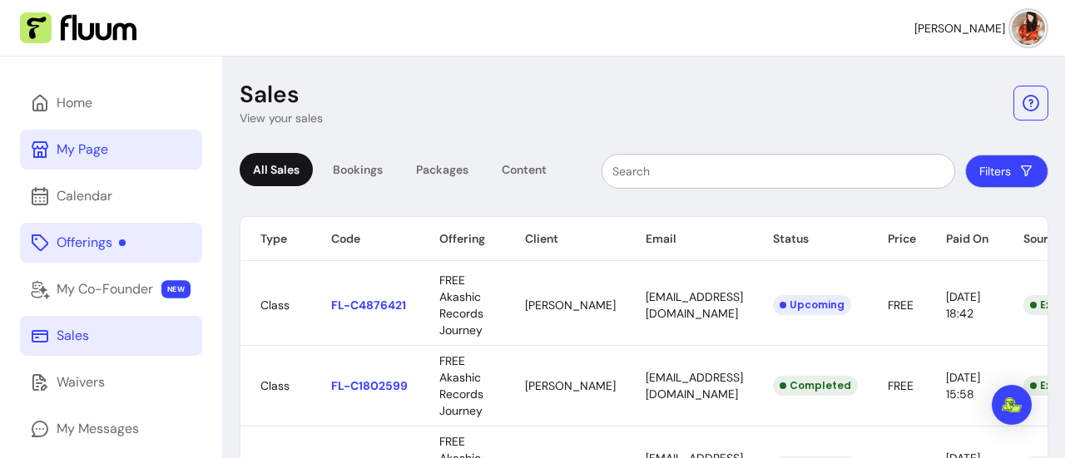
click at [96, 137] on link "My Page" at bounding box center [111, 150] width 182 height 40
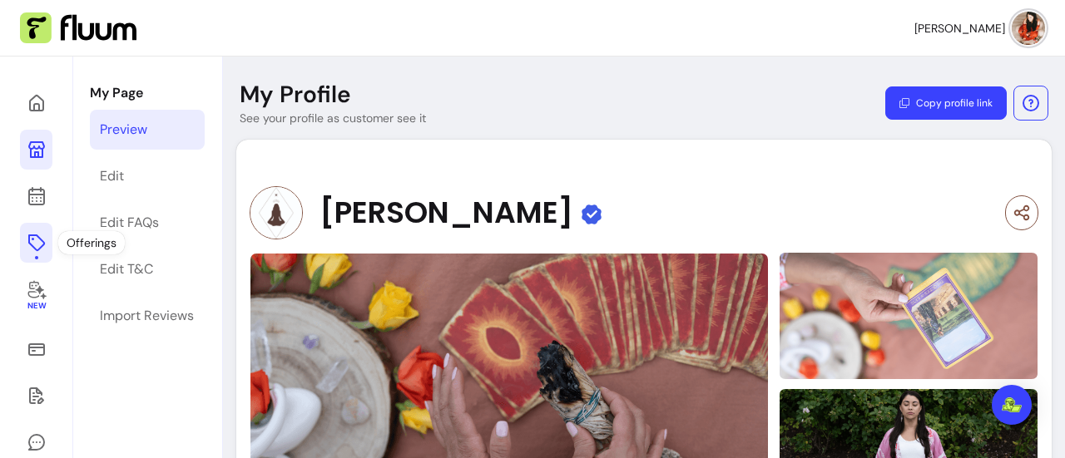
click at [32, 237] on icon at bounding box center [37, 243] width 20 height 20
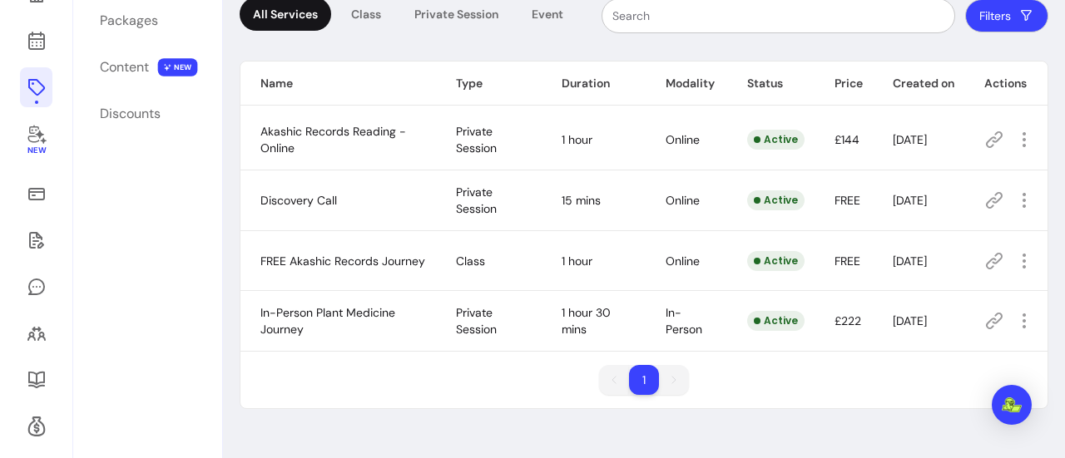
scroll to position [162, 0]
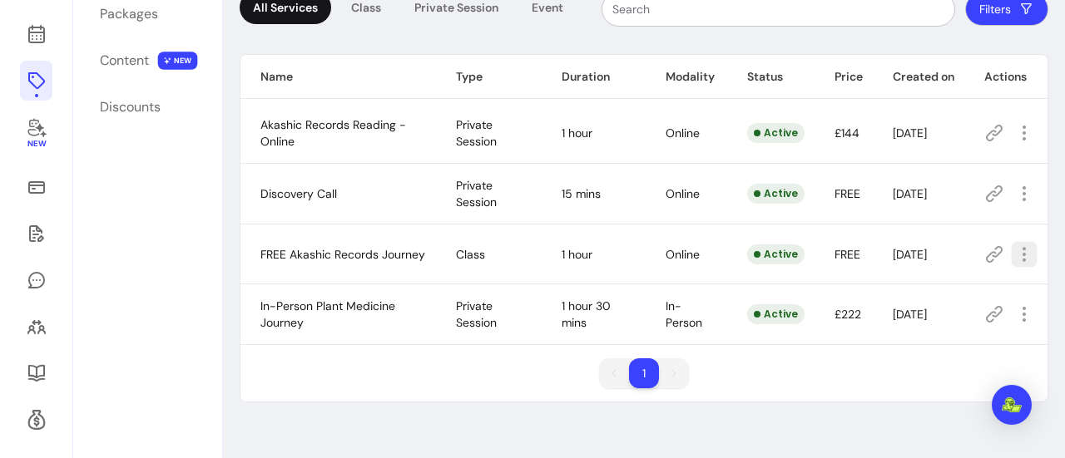
click at [1021, 249] on button "button" at bounding box center [1024, 254] width 26 height 26
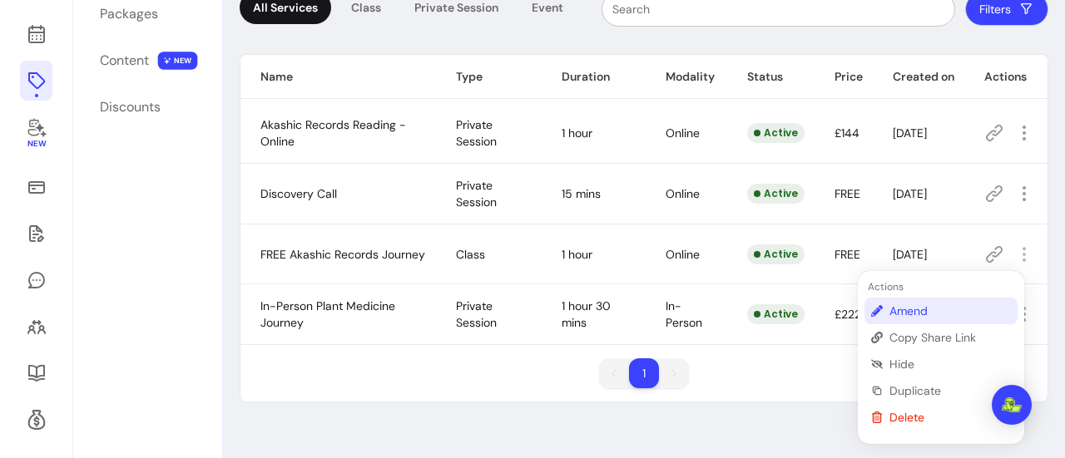
click at [927, 307] on span "Amend" at bounding box center [949, 311] width 121 height 17
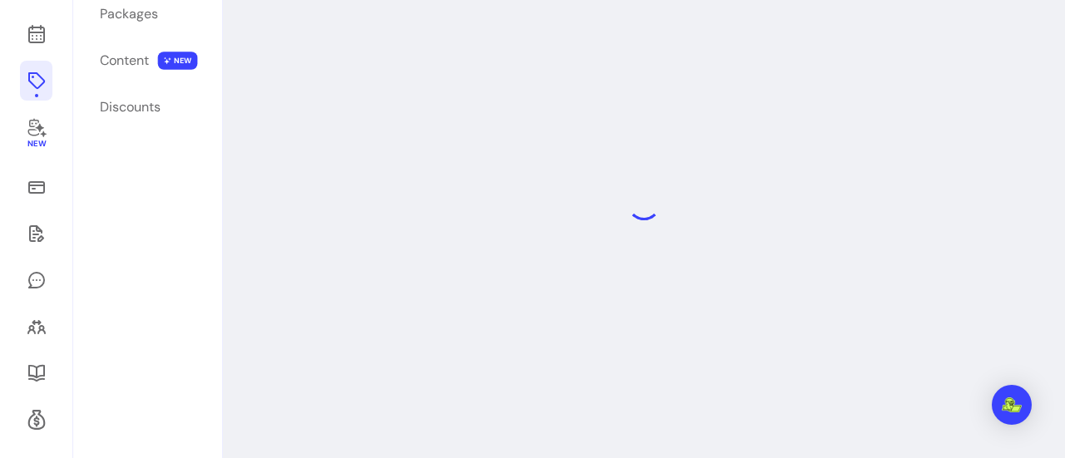
scroll to position [57, 0]
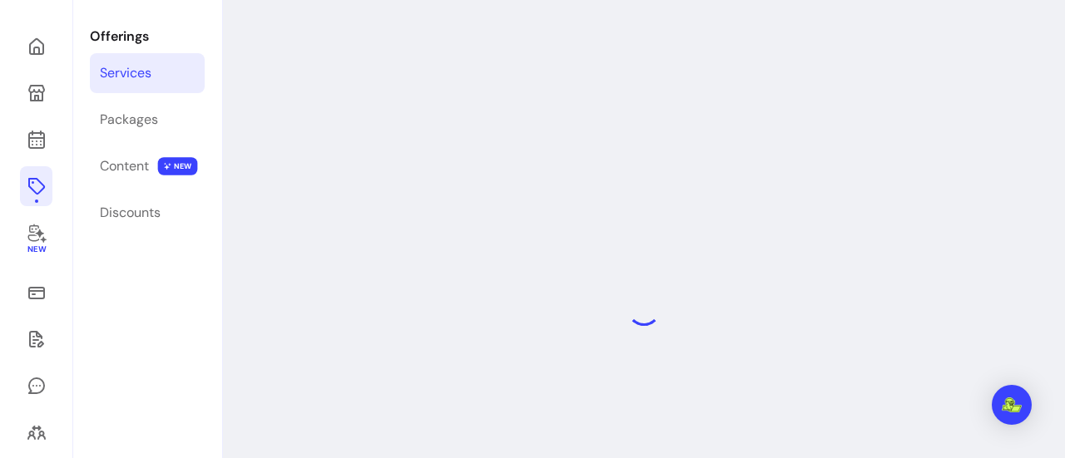
select select "**"
select select "***"
select select "******"
select select "*********"
select select "*****"
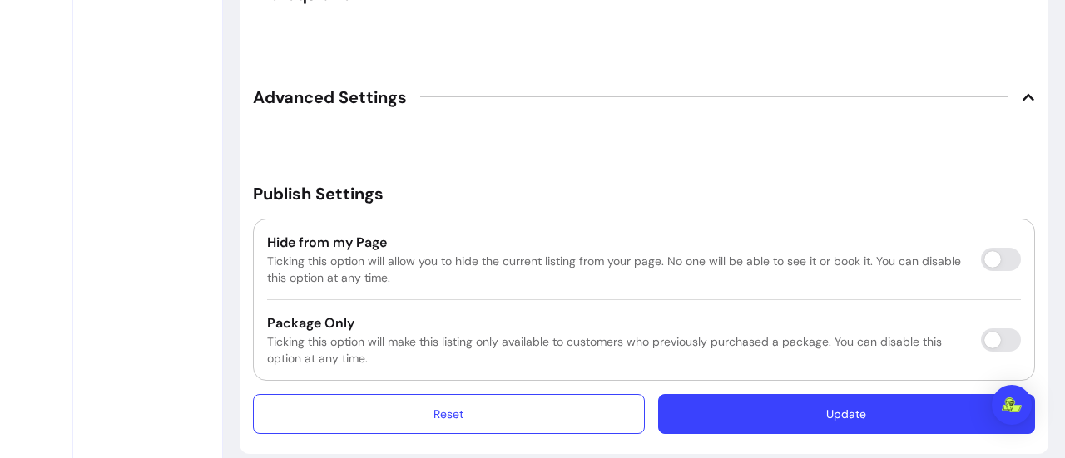
scroll to position [2762, 0]
